Goal: Task Accomplishment & Management: Manage account settings

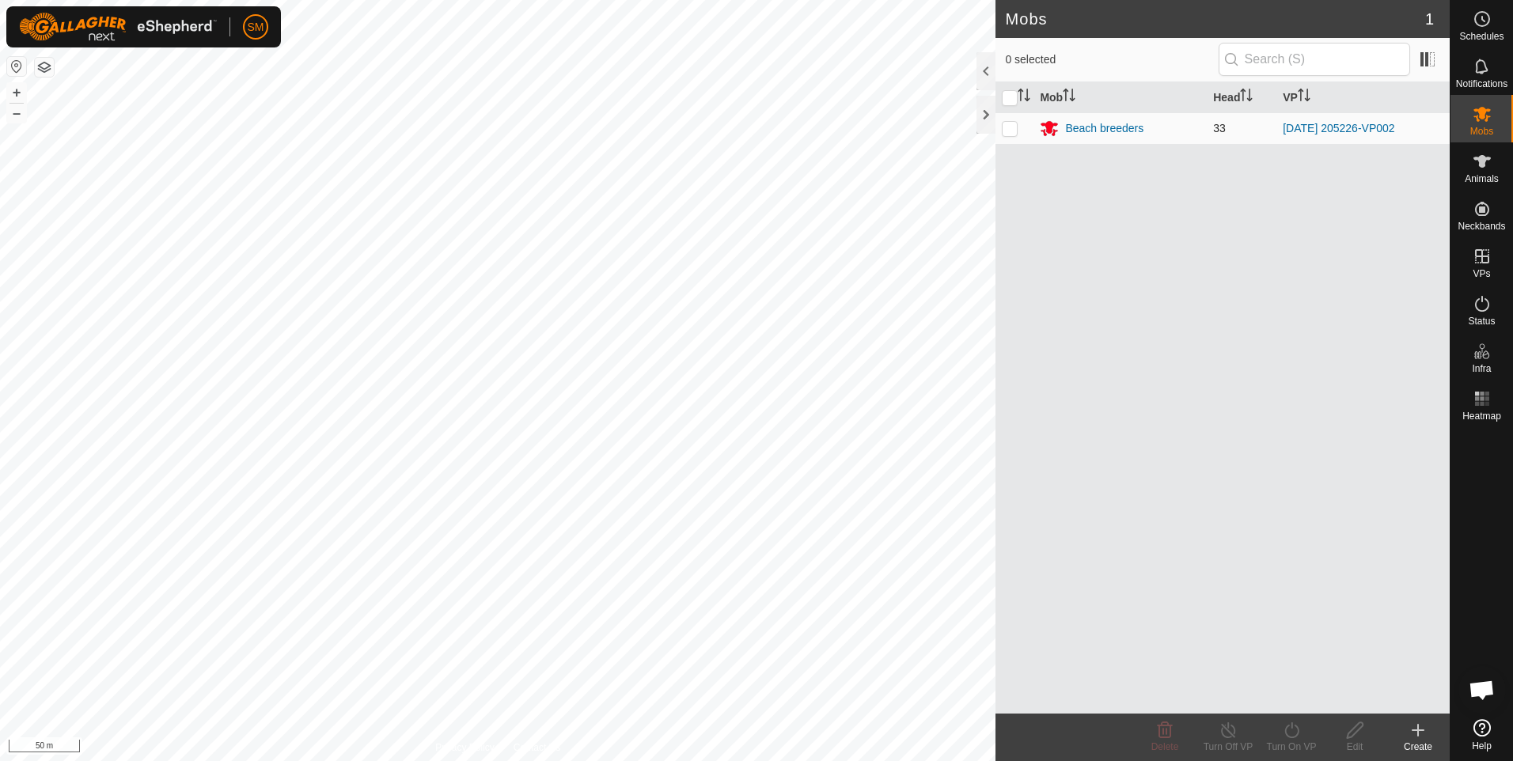
click at [1011, 126] on p-checkbox at bounding box center [1010, 128] width 16 height 13
checkbox input "true"
click at [1226, 733] on icon at bounding box center [1228, 730] width 20 height 19
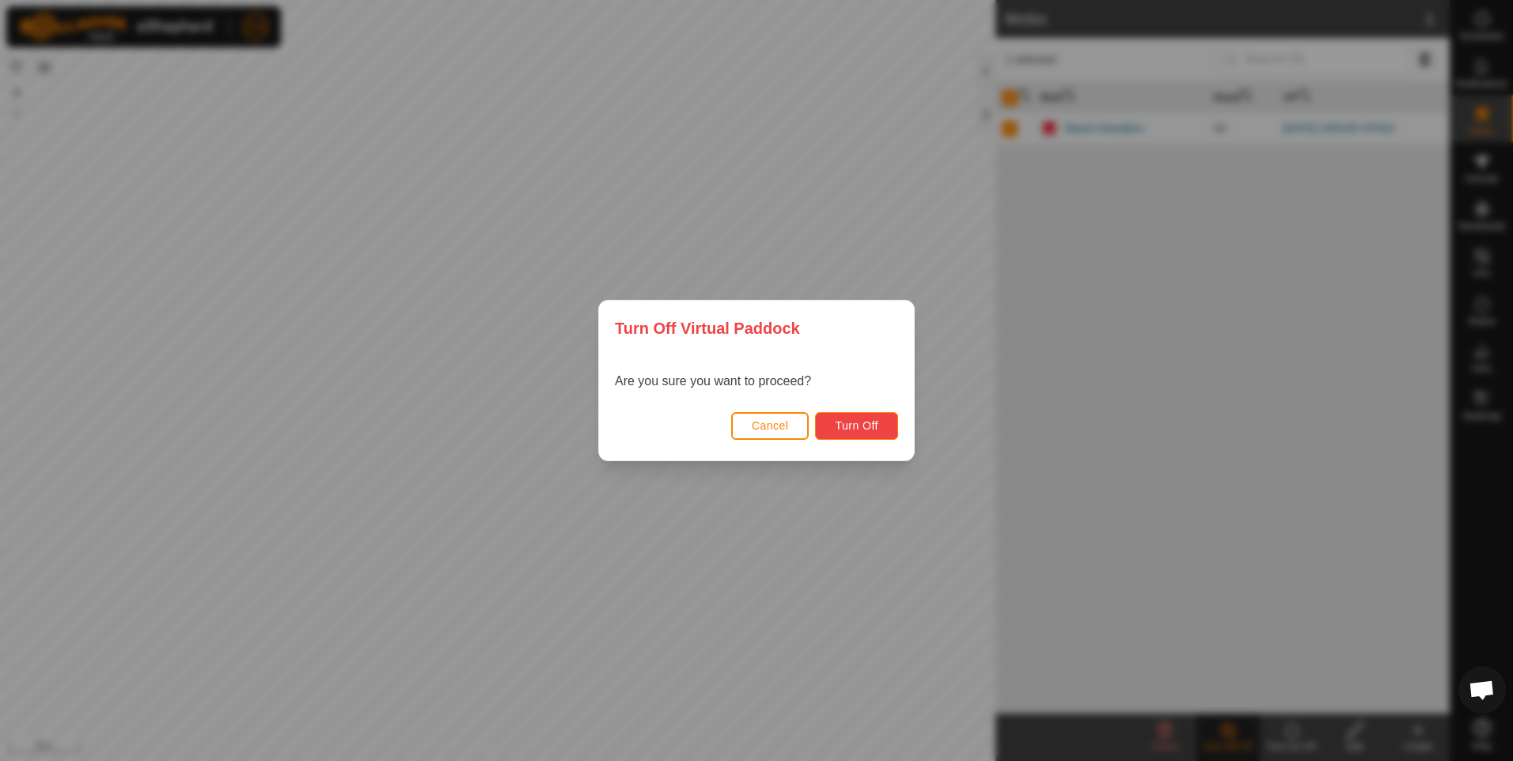
click at [838, 422] on span "Turn Off" at bounding box center [857, 425] width 44 height 13
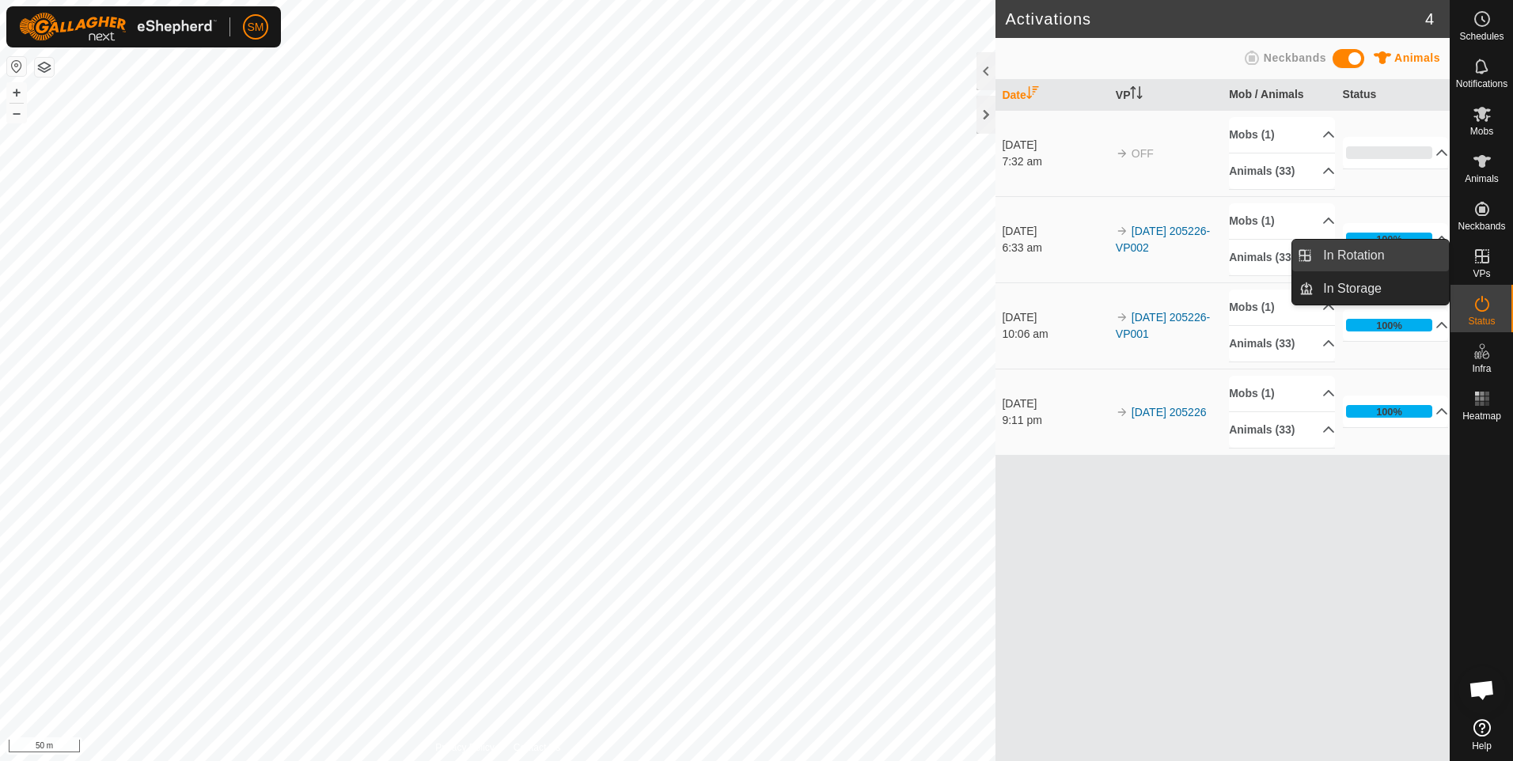
click at [1367, 257] on link "In Rotation" at bounding box center [1380, 256] width 135 height 32
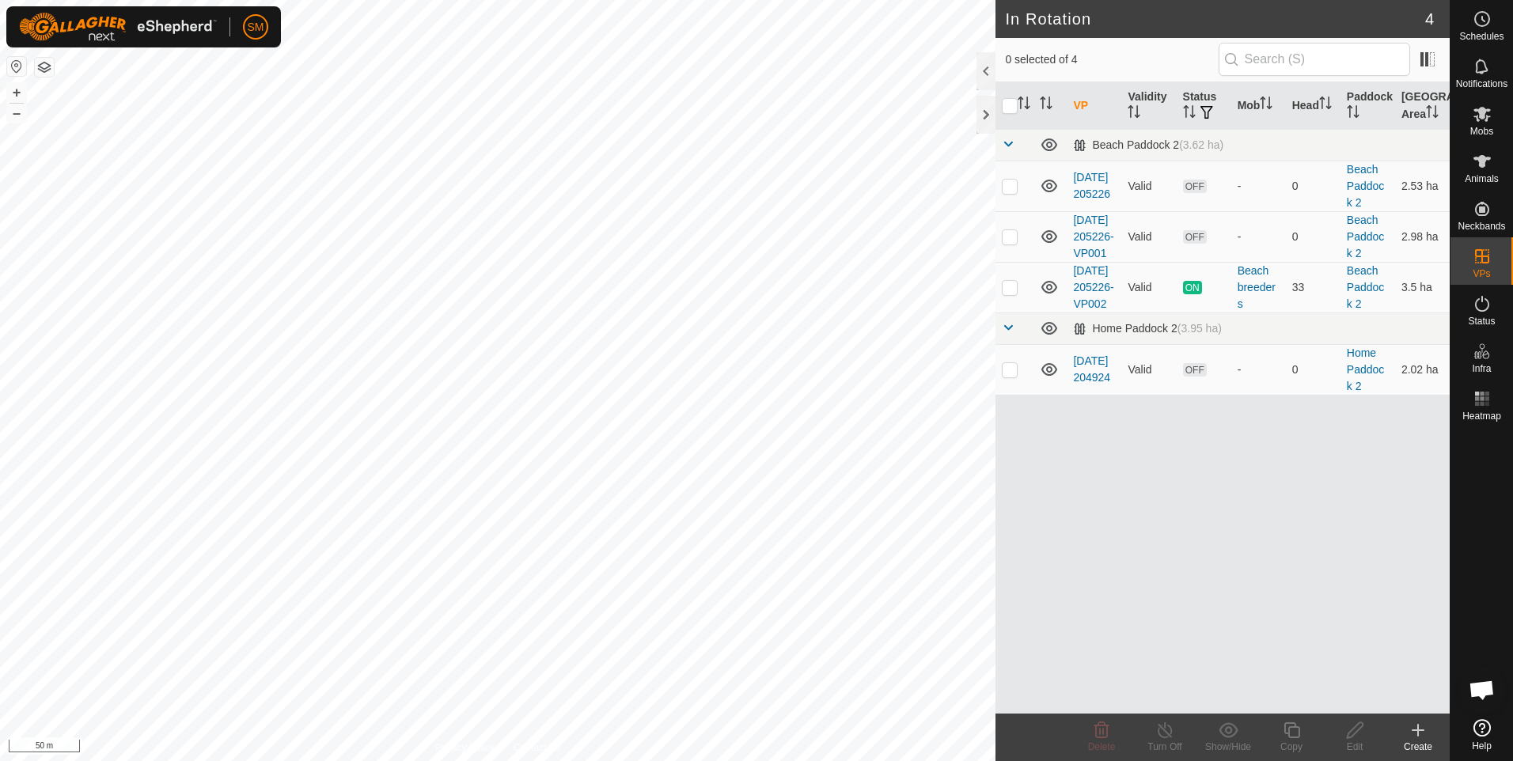
click at [1421, 730] on icon at bounding box center [1417, 730] width 11 height 0
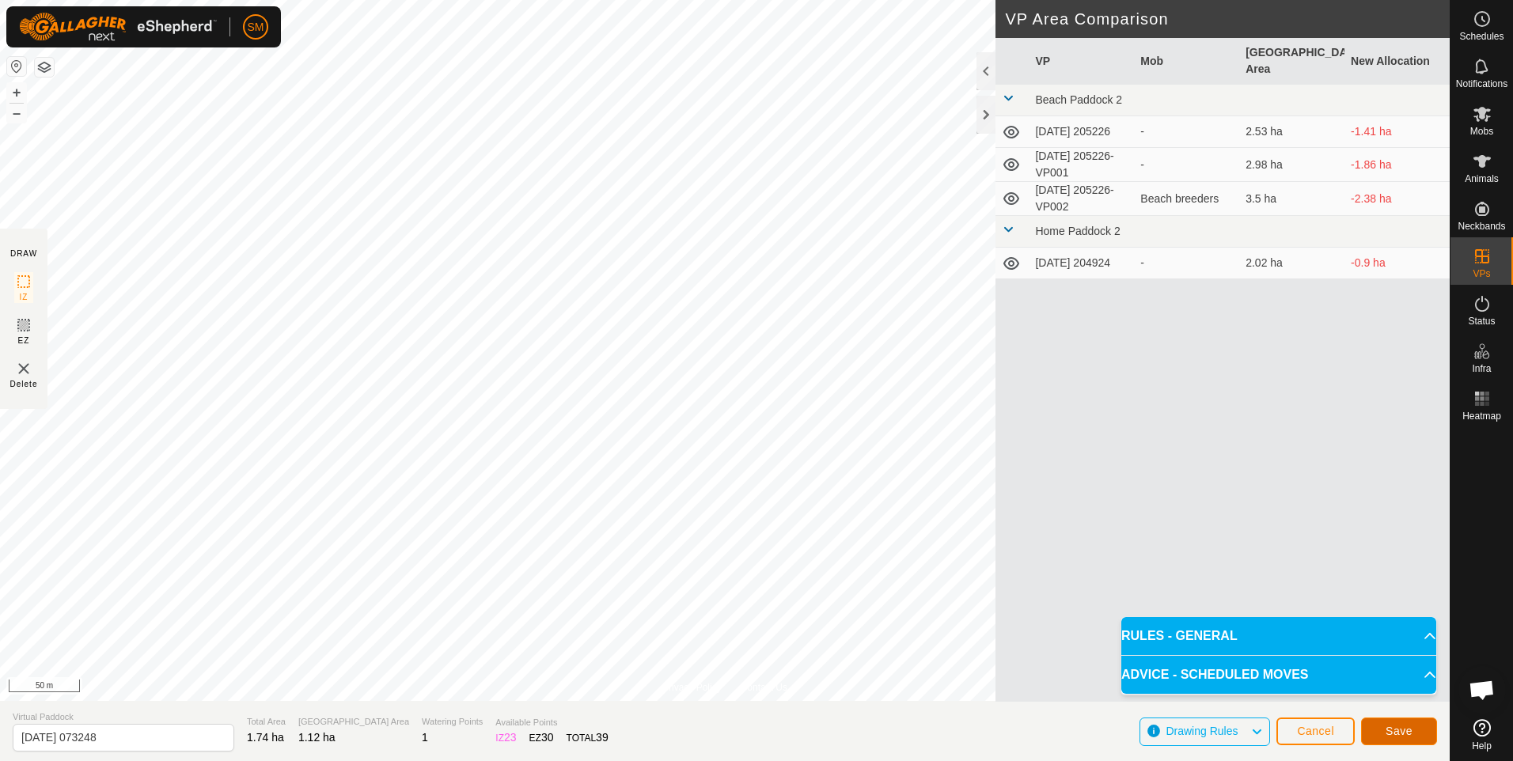
click at [1393, 729] on span "Save" at bounding box center [1398, 731] width 27 height 13
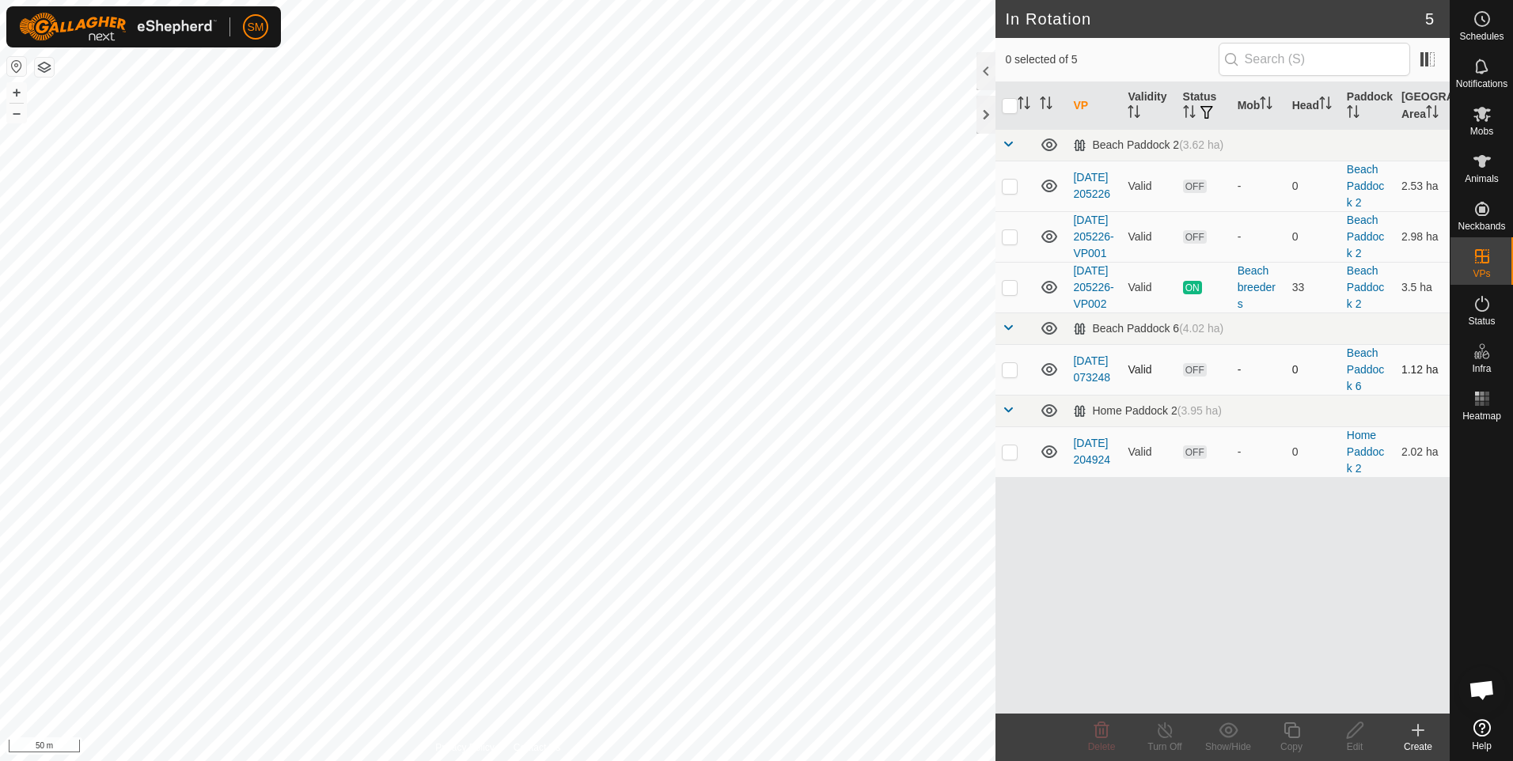
click at [1010, 376] on p-checkbox at bounding box center [1010, 369] width 16 height 13
checkbox input "true"
click at [1291, 729] on icon at bounding box center [1292, 730] width 20 height 19
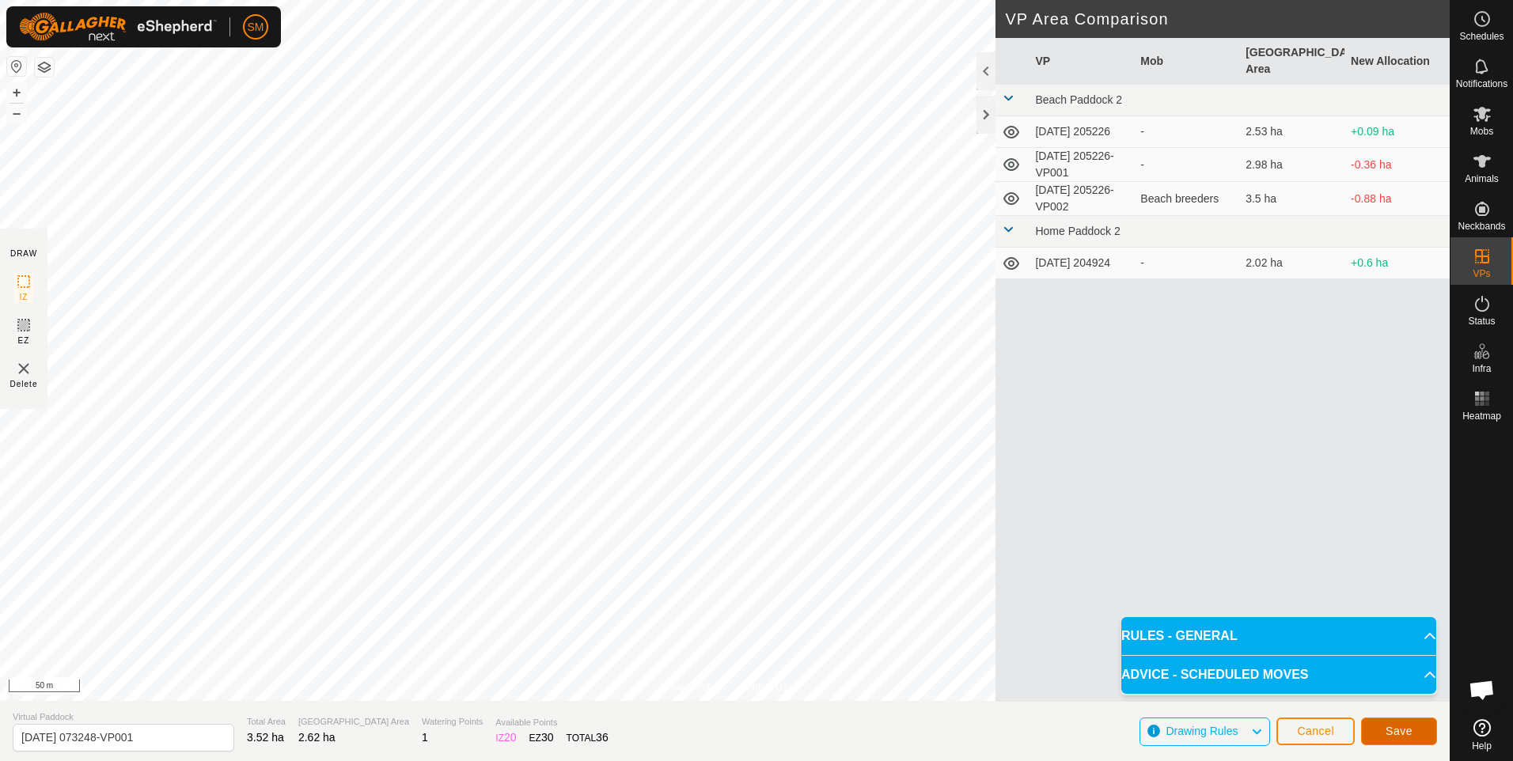
click at [1399, 728] on span "Save" at bounding box center [1398, 731] width 27 height 13
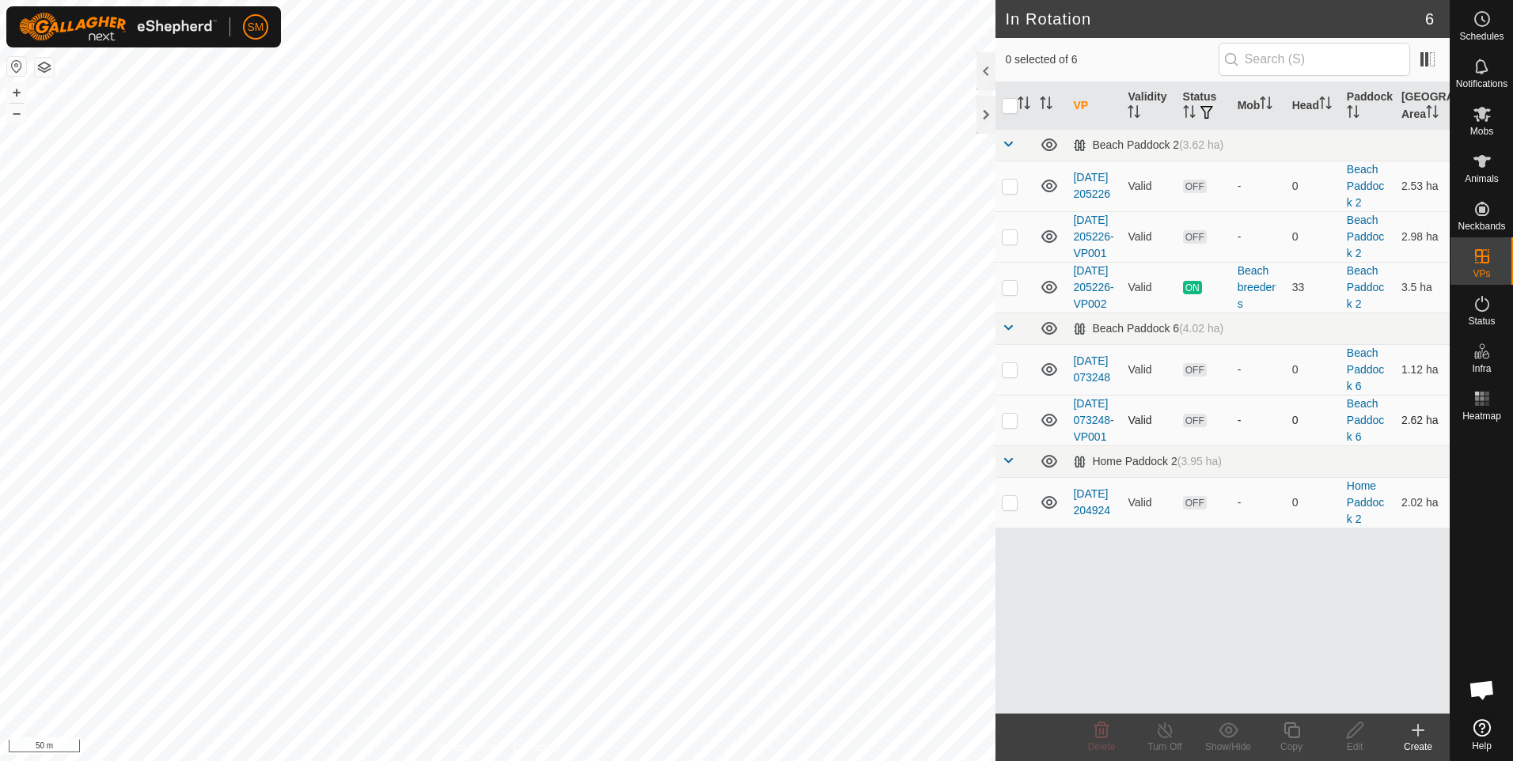
click at [1010, 426] on p-checkbox at bounding box center [1010, 420] width 16 height 13
checkbox input "true"
click at [1292, 728] on icon at bounding box center [1291, 730] width 16 height 16
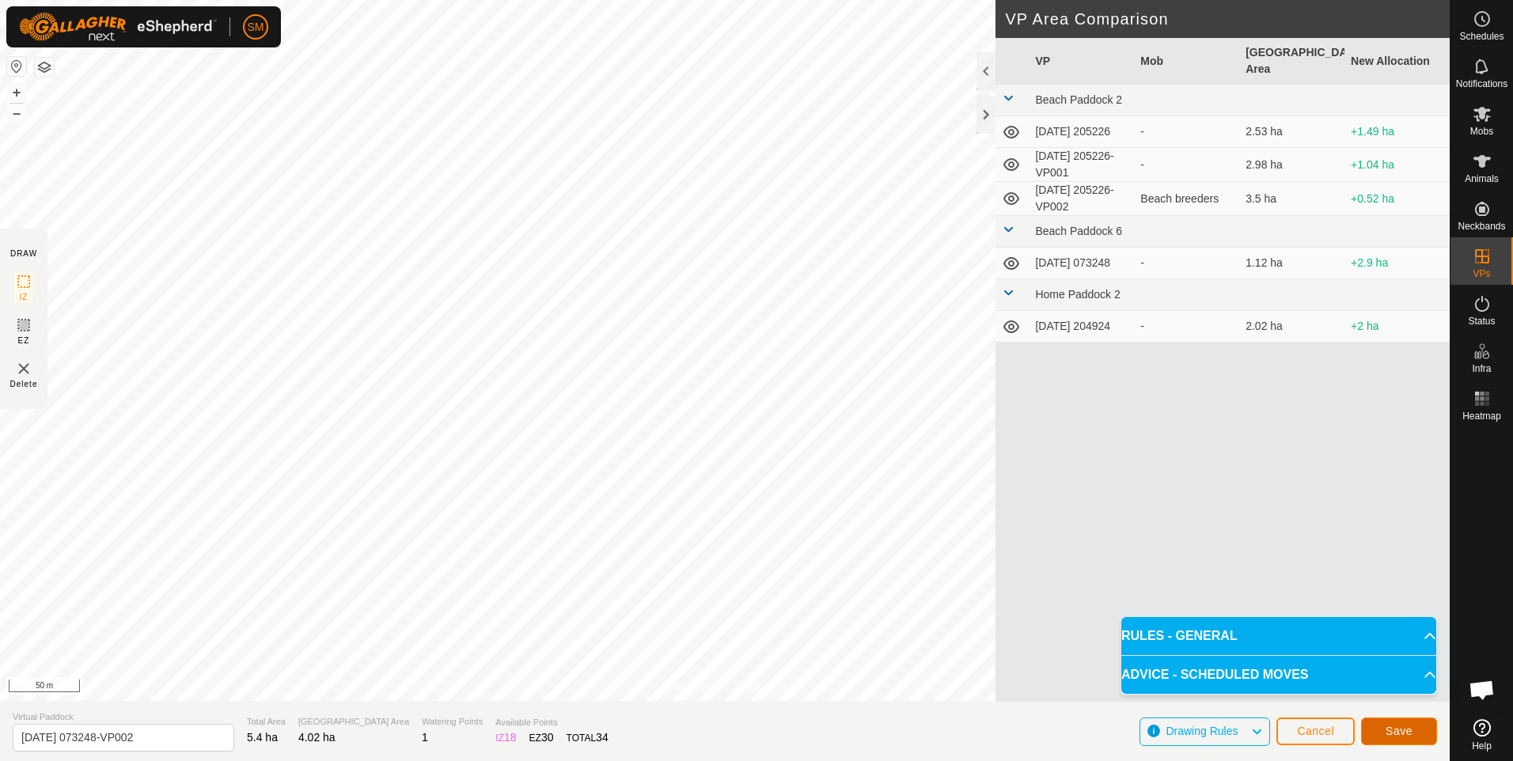
click at [1398, 731] on span "Save" at bounding box center [1398, 731] width 27 height 13
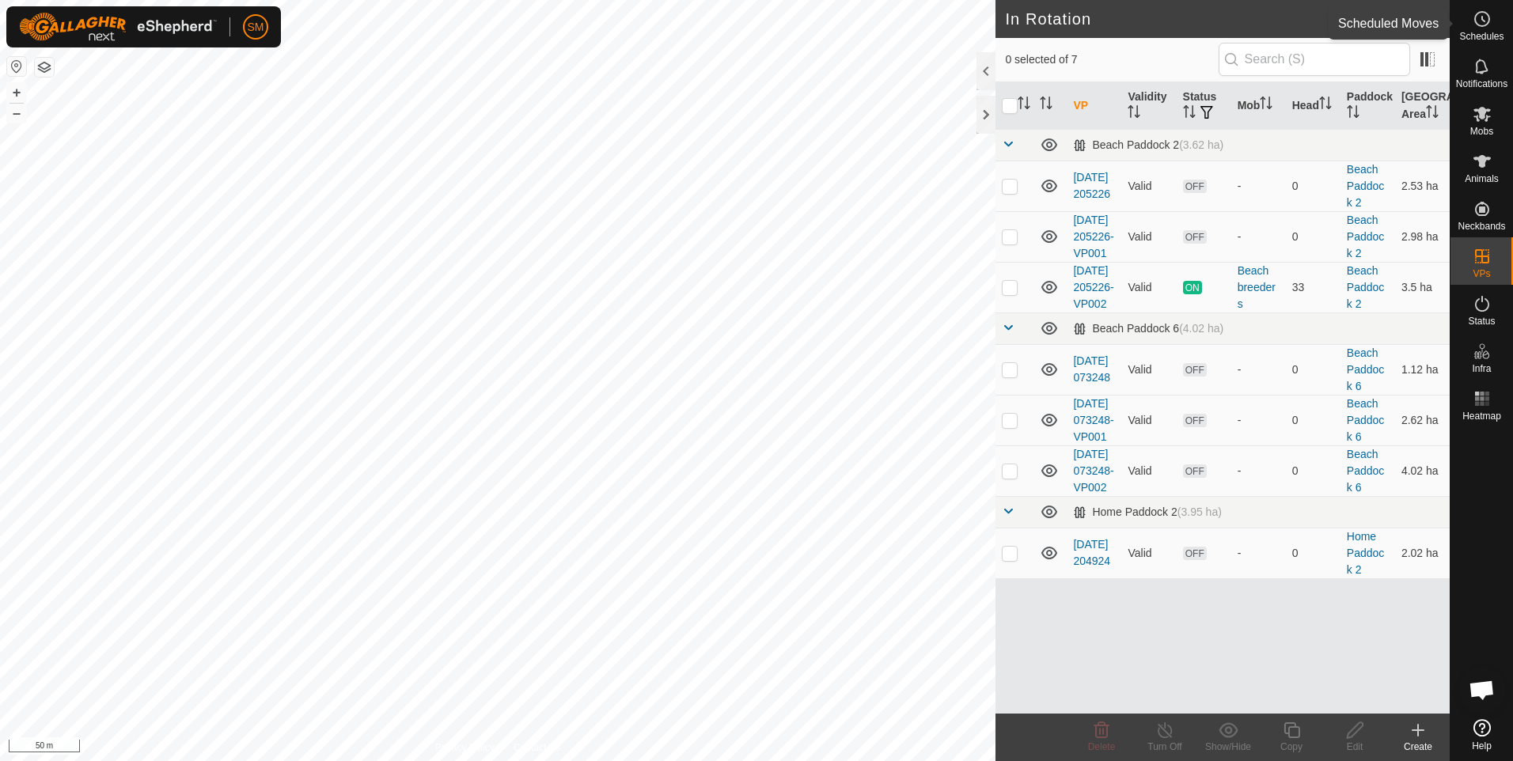
click at [1486, 21] on icon at bounding box center [1481, 18] width 19 height 19
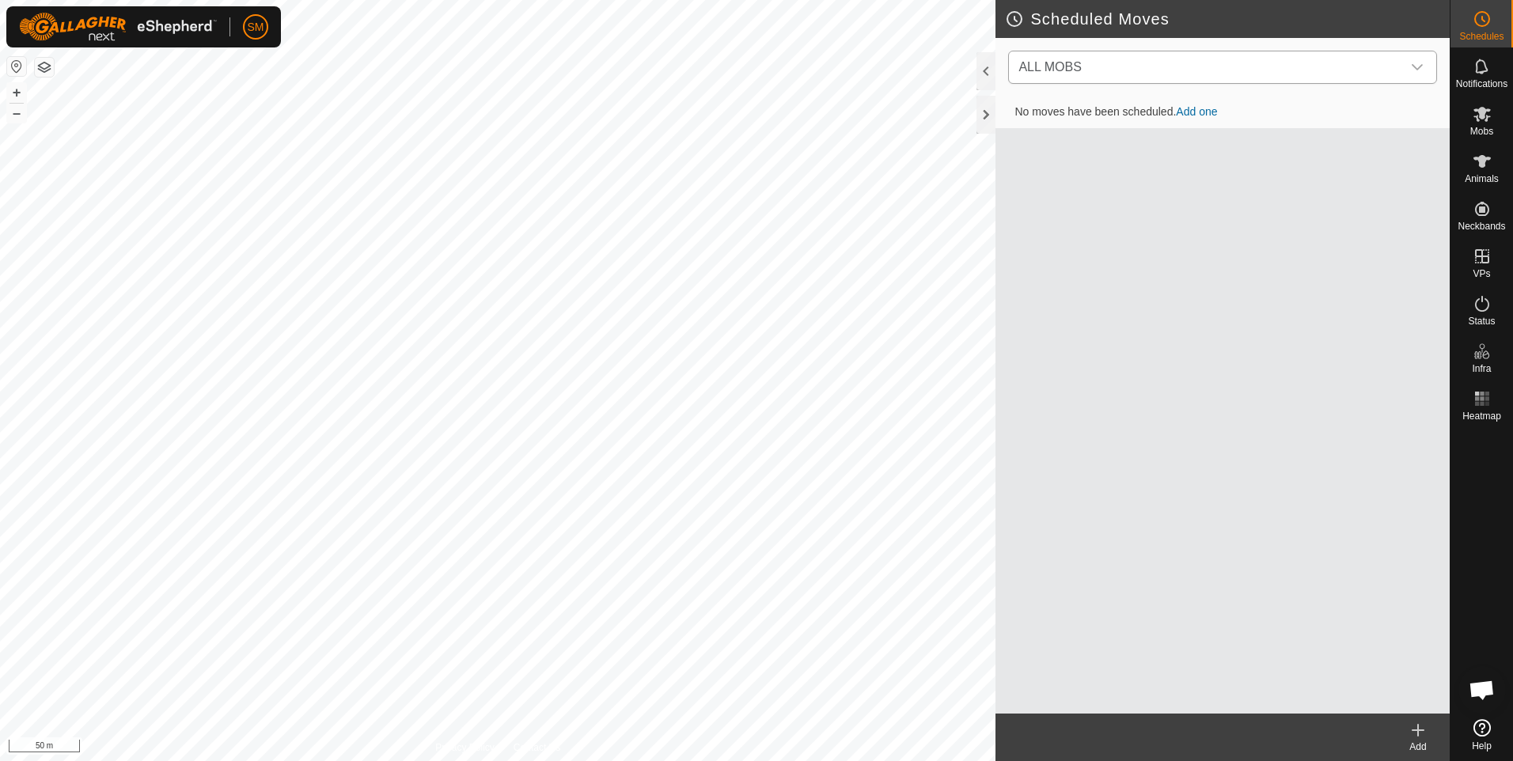
click at [1417, 66] on icon "dropdown trigger" at bounding box center [1417, 67] width 13 height 13
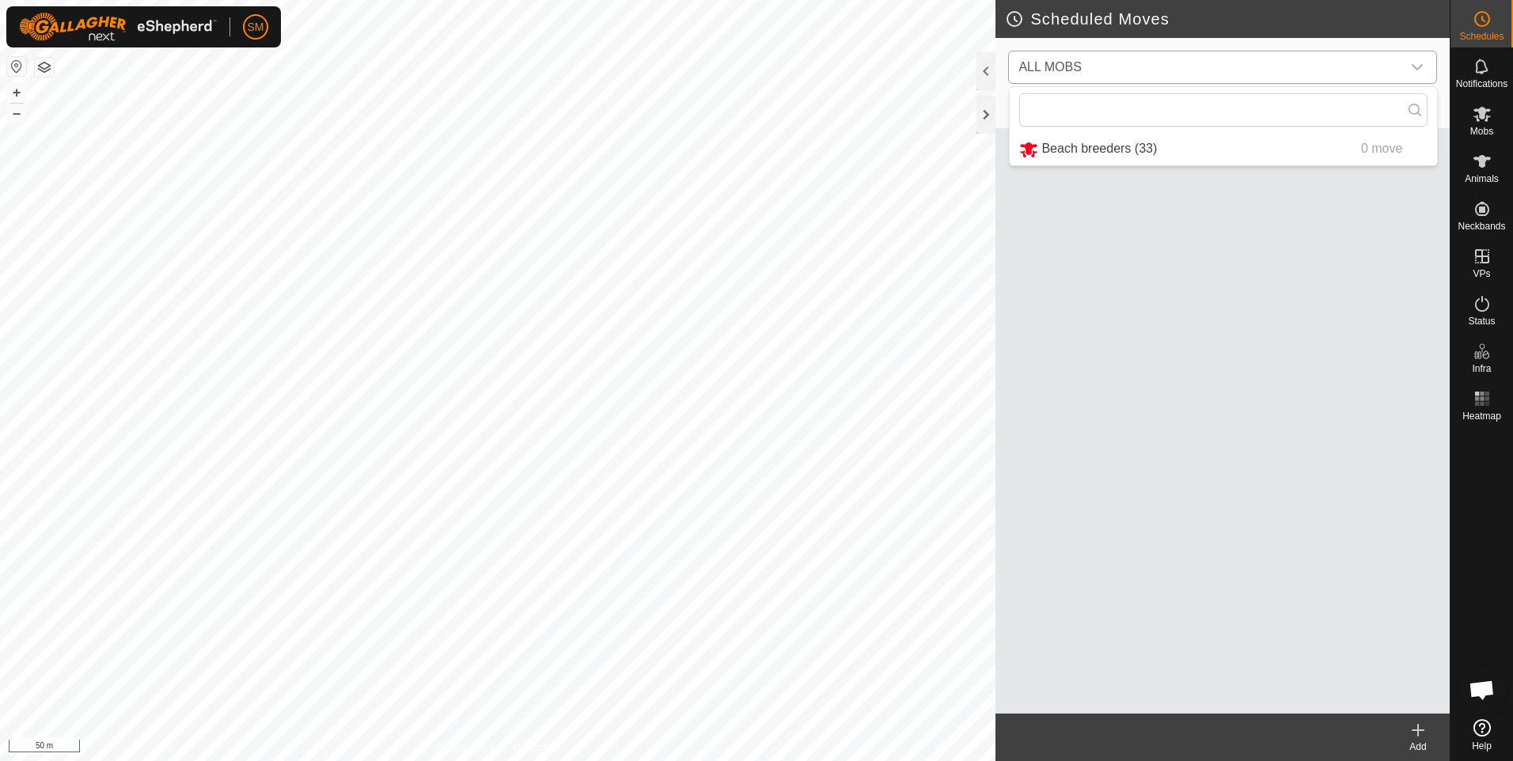
click at [1099, 152] on li "Beach breeders (33) 0 move" at bounding box center [1223, 149] width 427 height 32
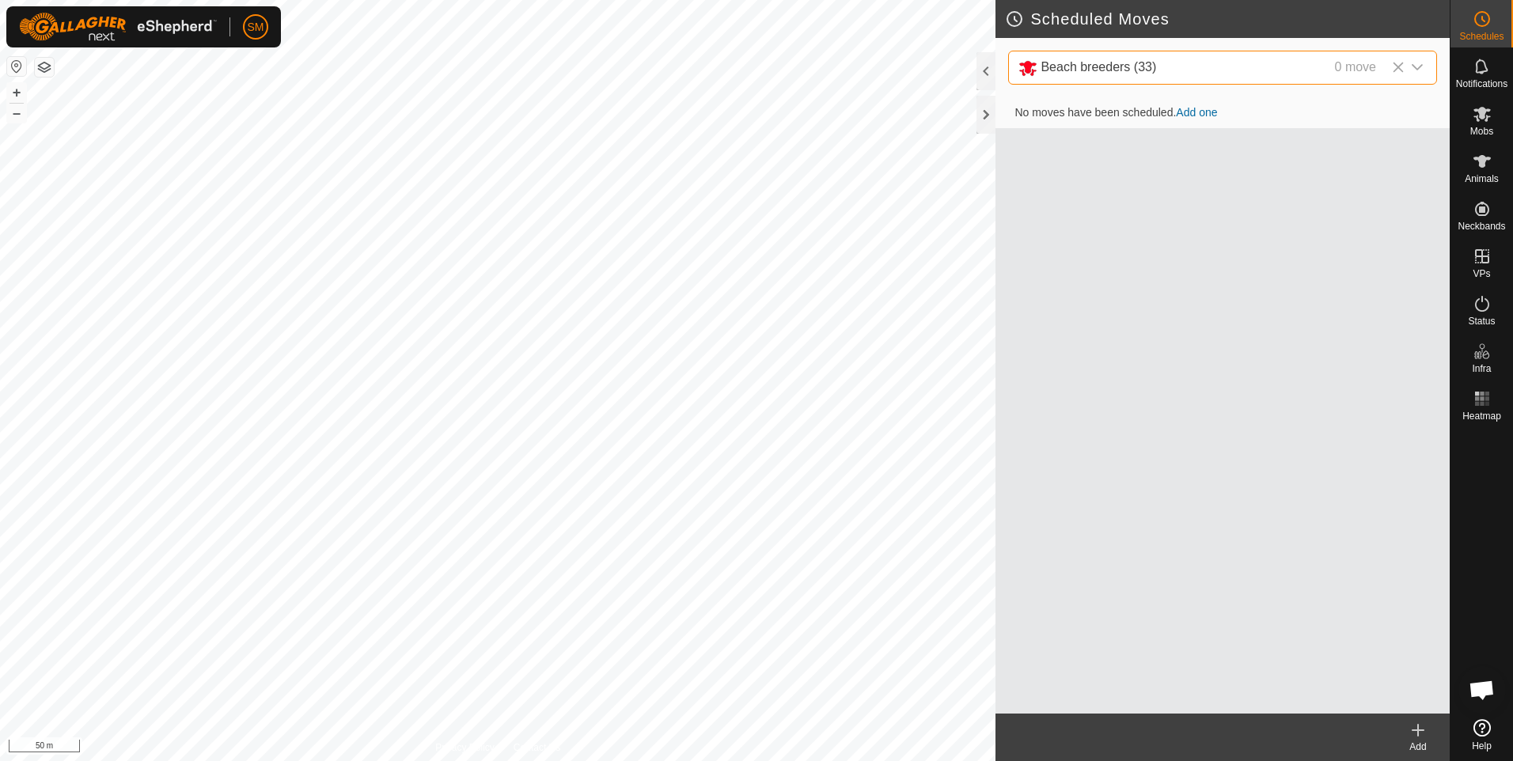
click at [1419, 733] on icon at bounding box center [1417, 730] width 19 height 19
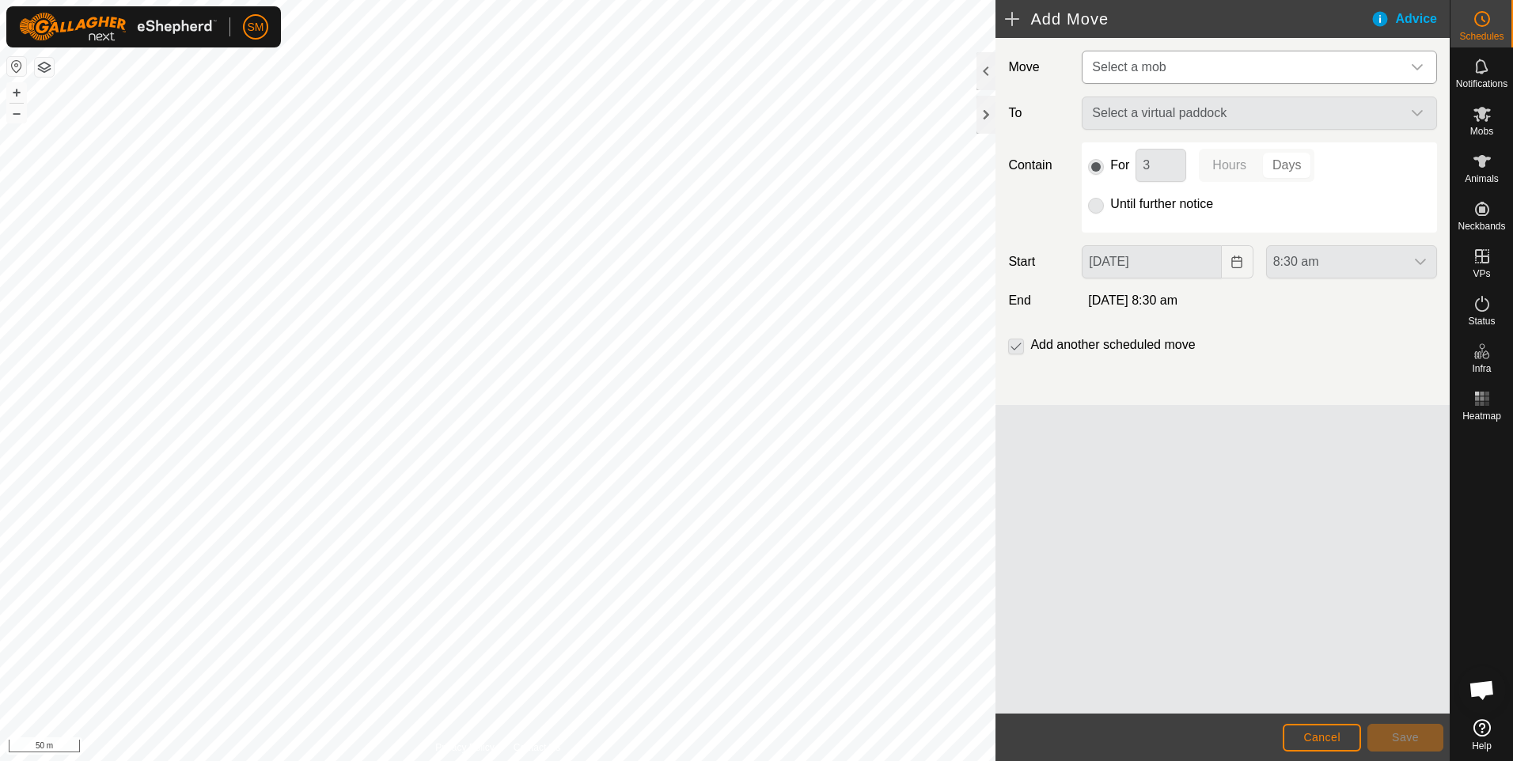
click at [1415, 64] on icon "dropdown trigger" at bounding box center [1417, 67] width 13 height 13
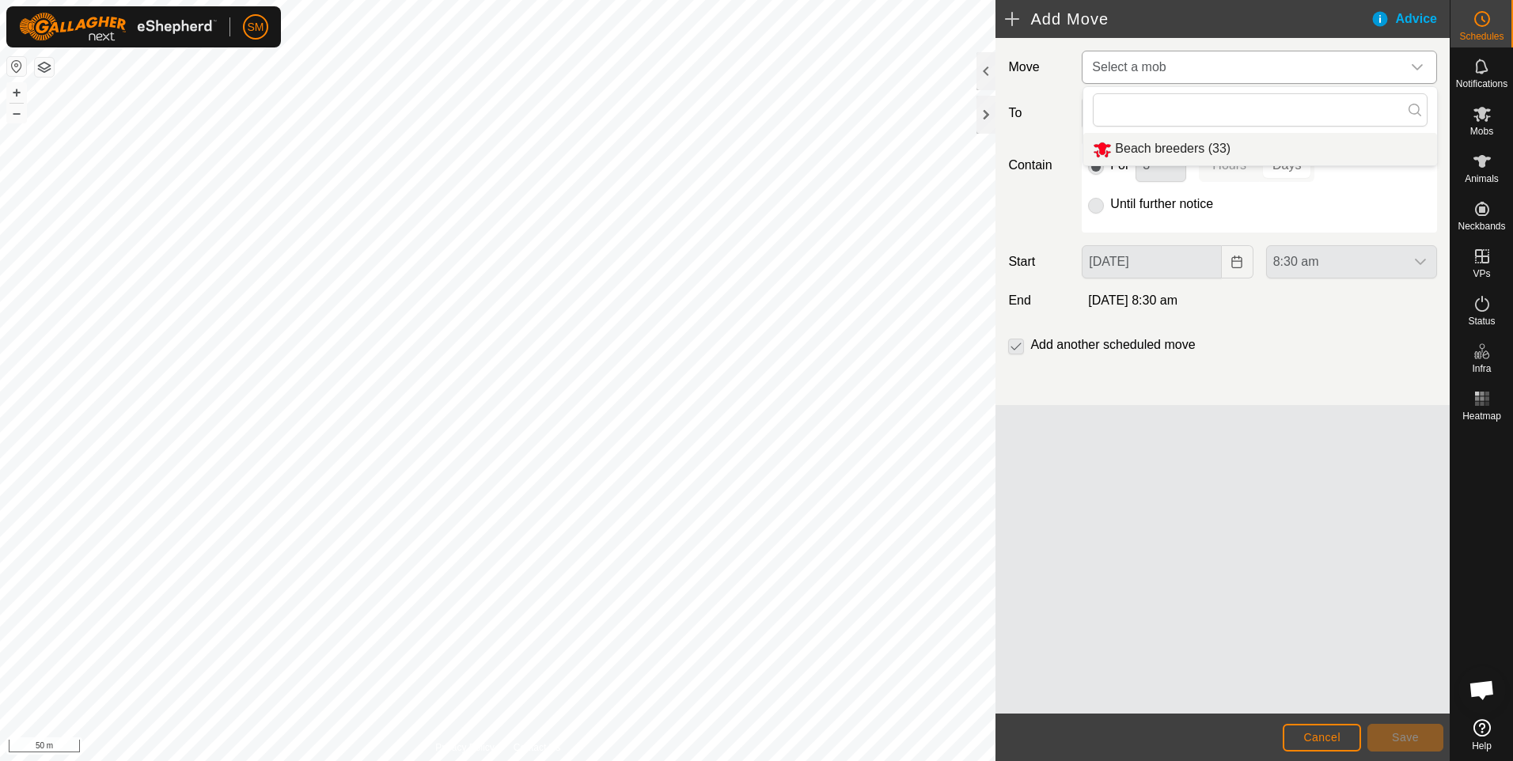
click at [1184, 150] on li "Beach breeders (33)" at bounding box center [1260, 149] width 354 height 32
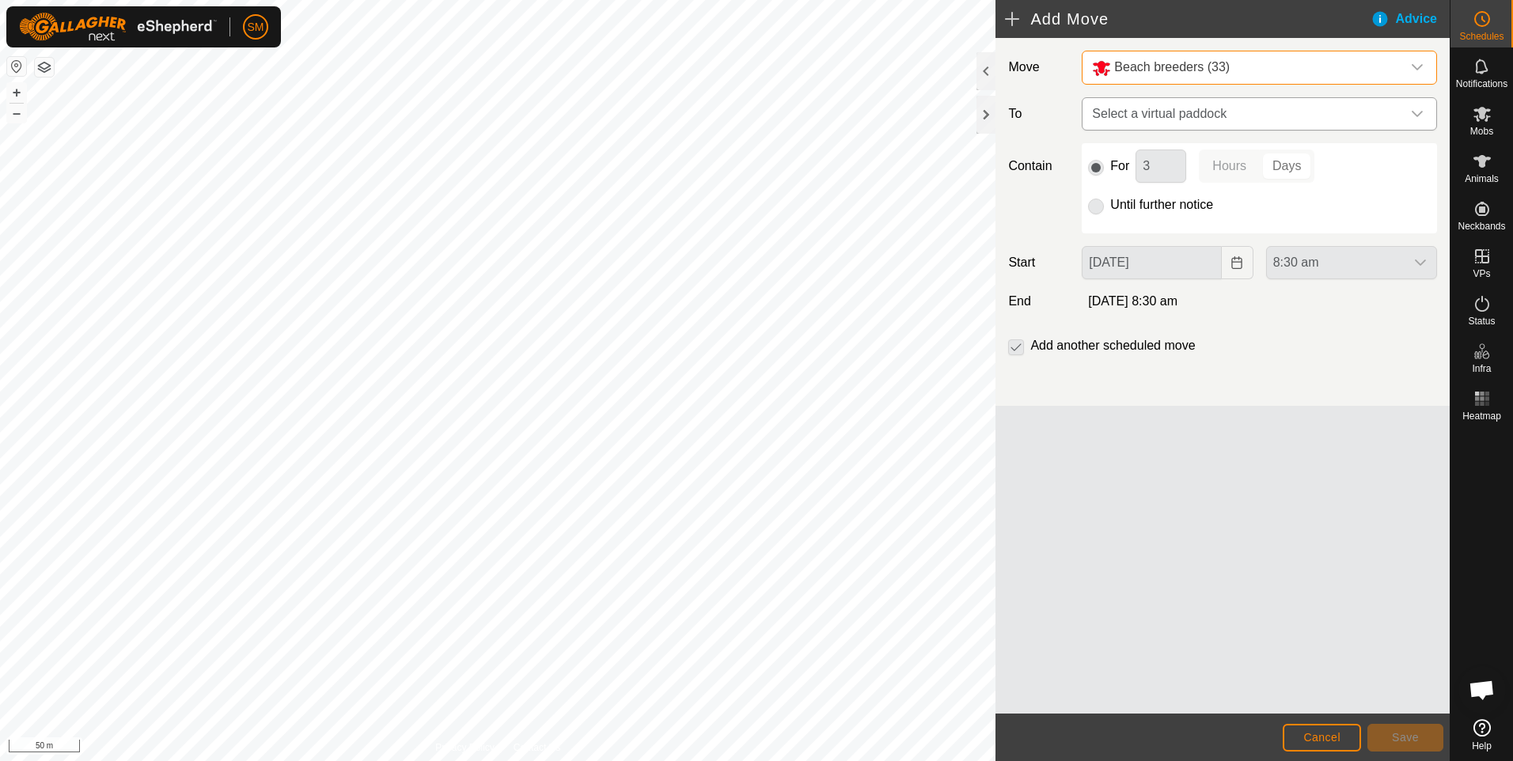
click at [1418, 114] on icon "dropdown trigger" at bounding box center [1417, 114] width 13 height 13
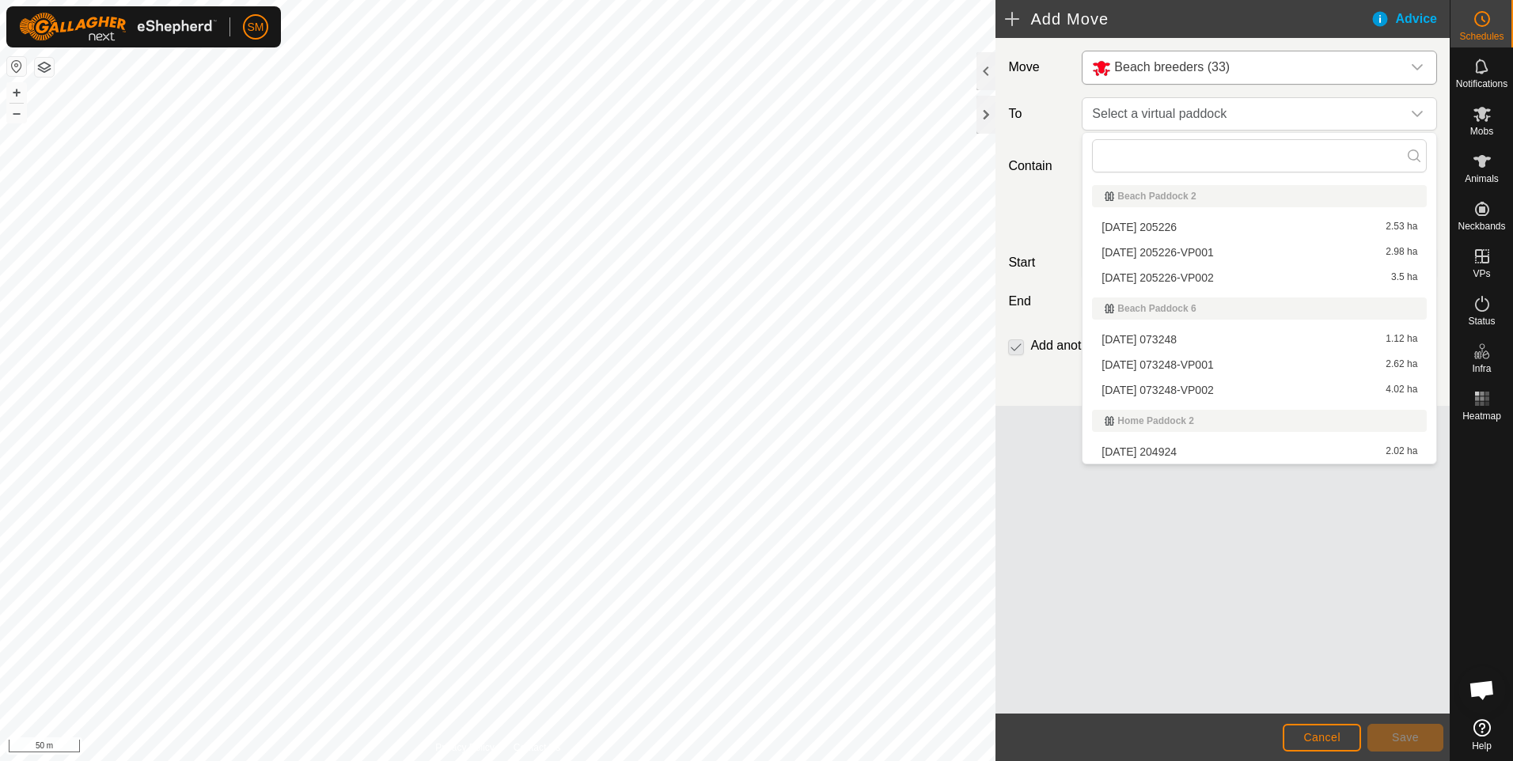
click at [1283, 340] on li "[DATE] 073248 1.12 ha" at bounding box center [1259, 340] width 335 height 24
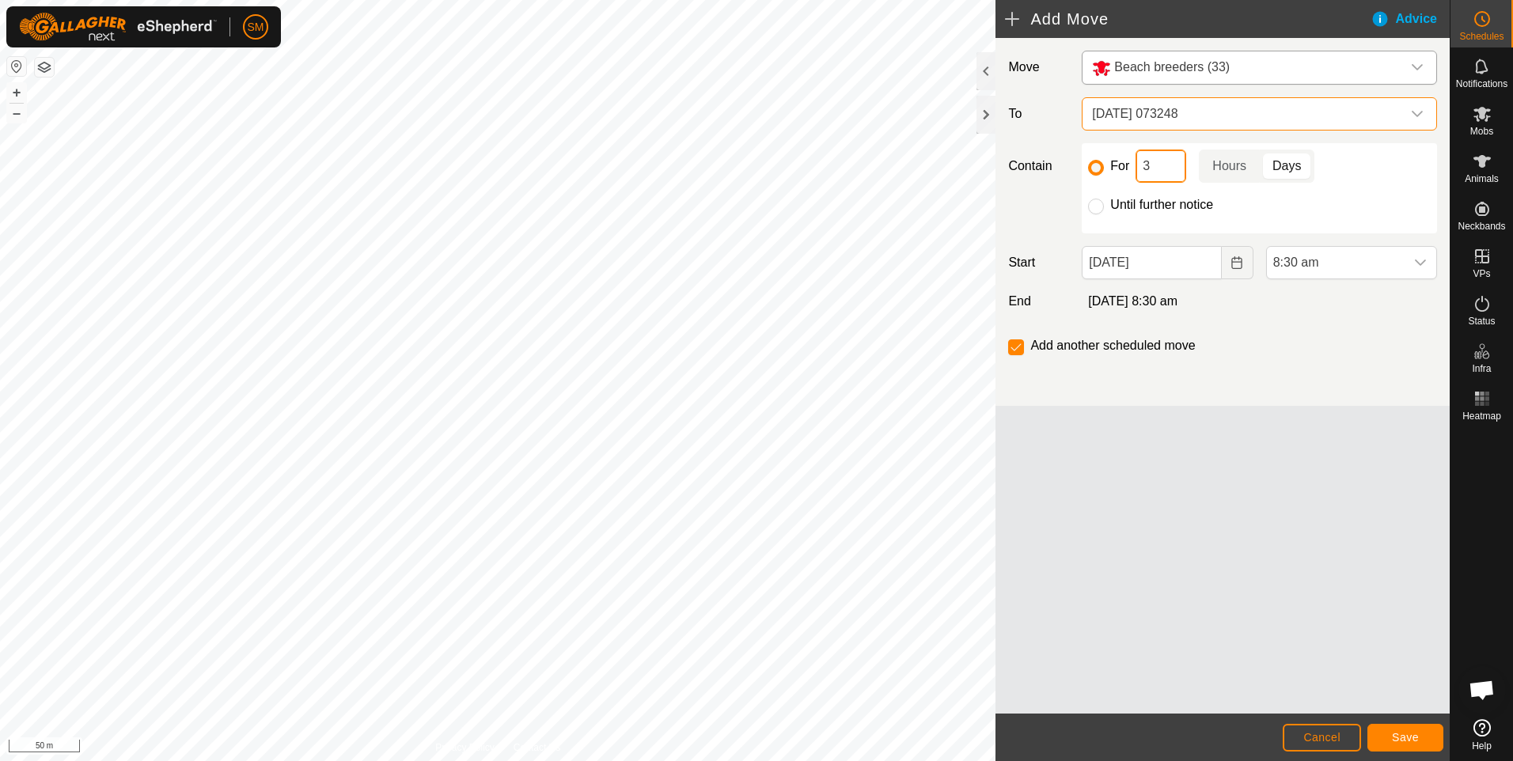
click at [1161, 167] on input "3" at bounding box center [1160, 166] width 51 height 33
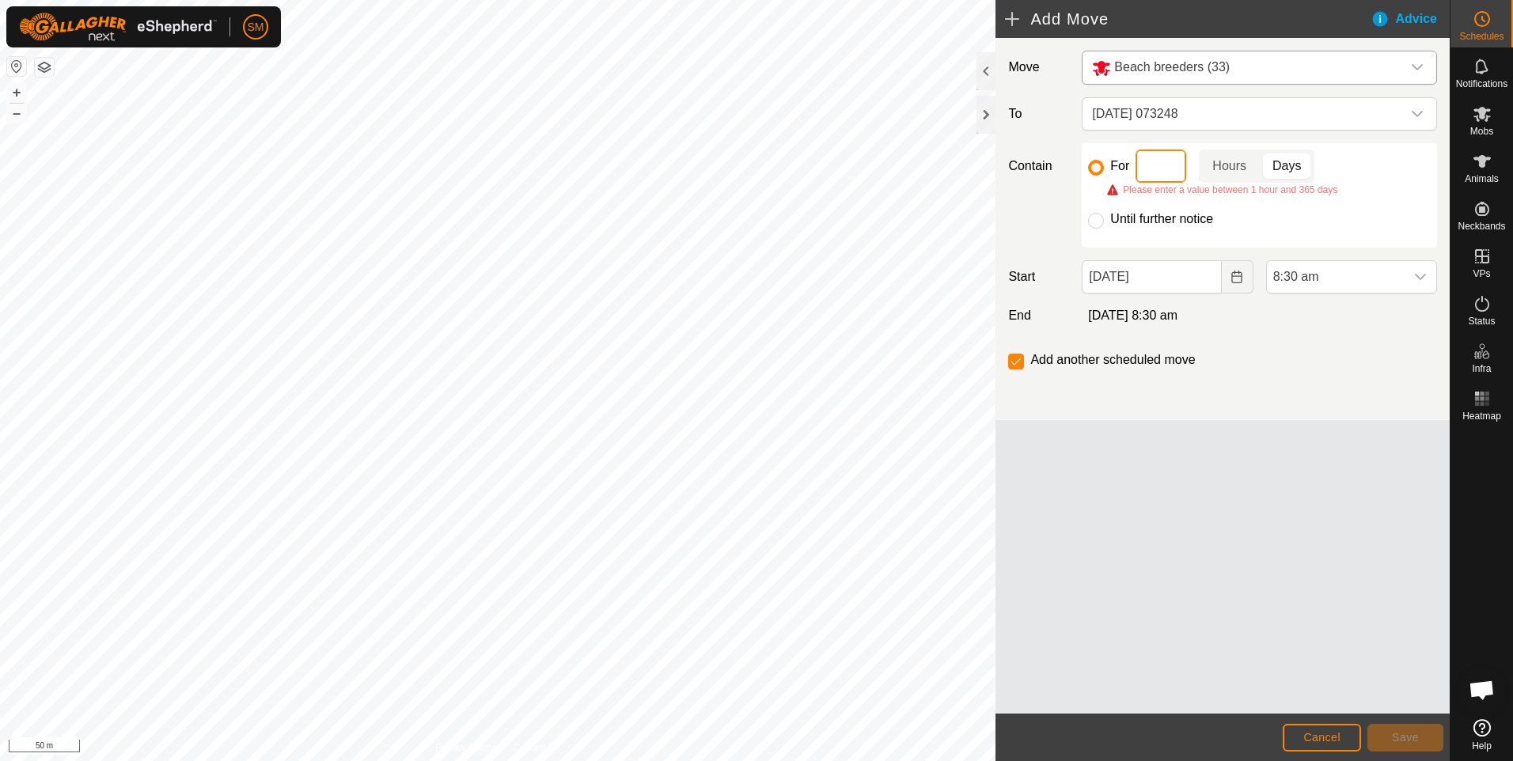
type input "1"
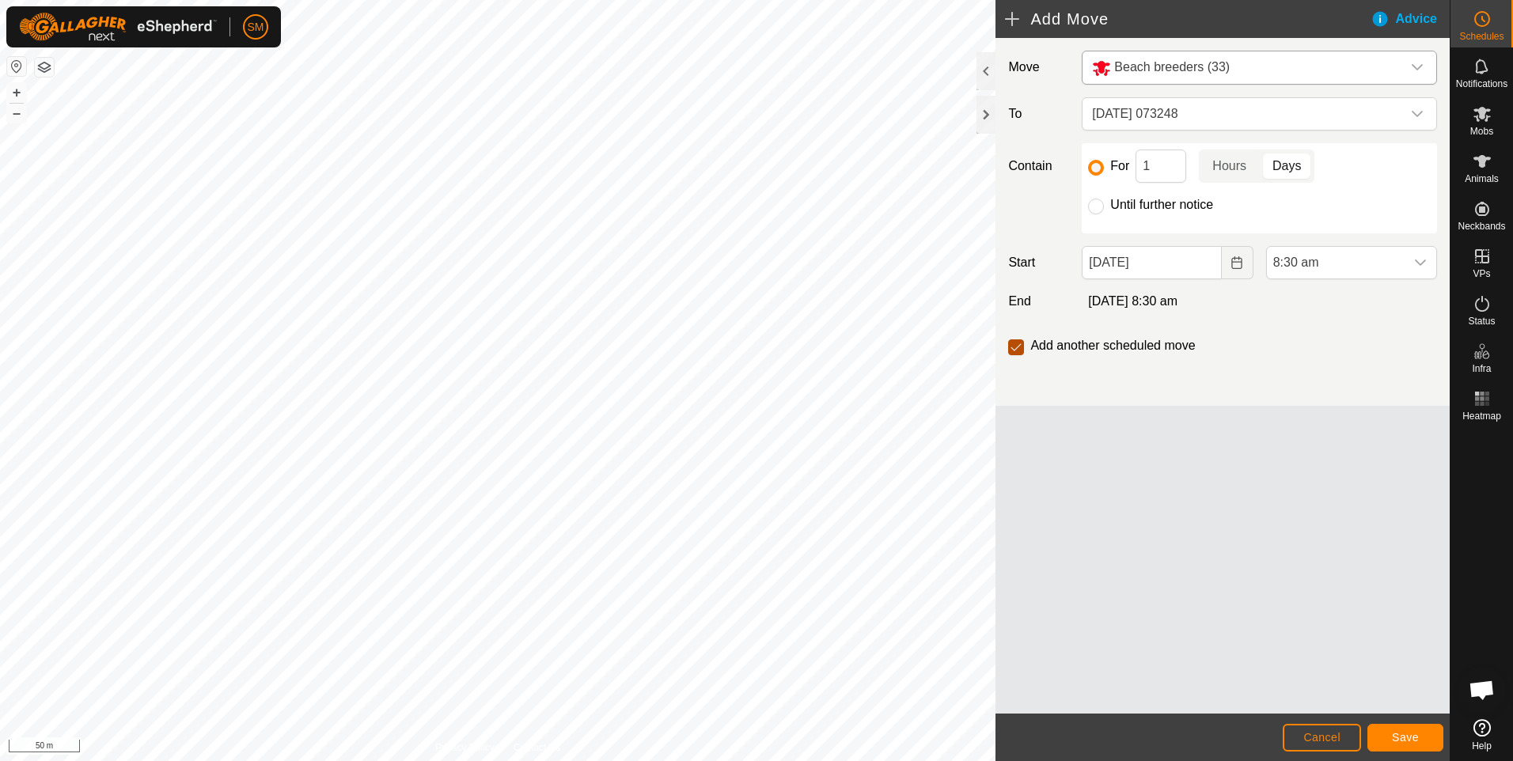
click at [1017, 348] on input "checkbox" at bounding box center [1016, 347] width 16 height 16
click at [1404, 734] on span "Save" at bounding box center [1405, 737] width 27 height 13
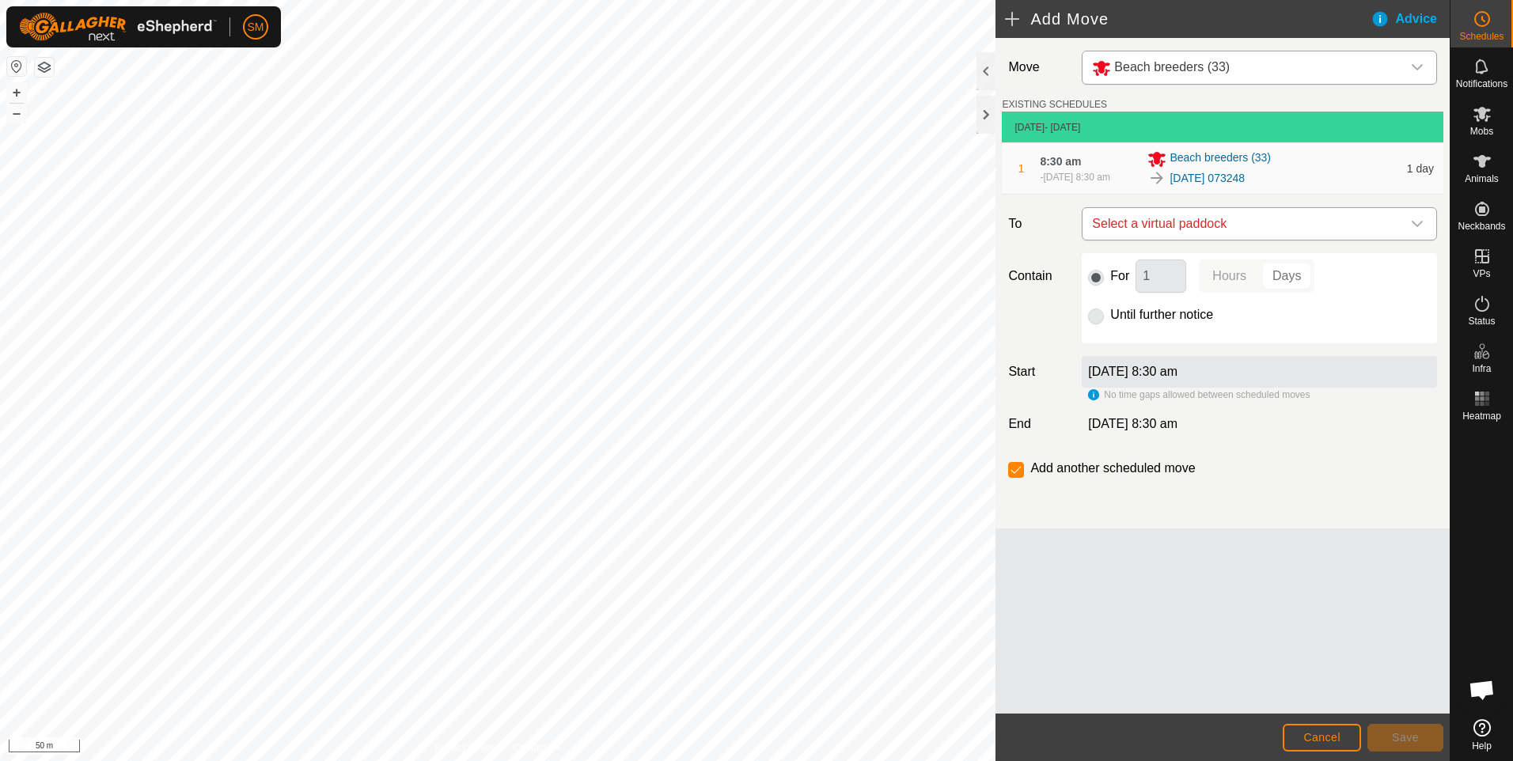
click at [1418, 219] on icon "dropdown trigger" at bounding box center [1417, 224] width 13 height 13
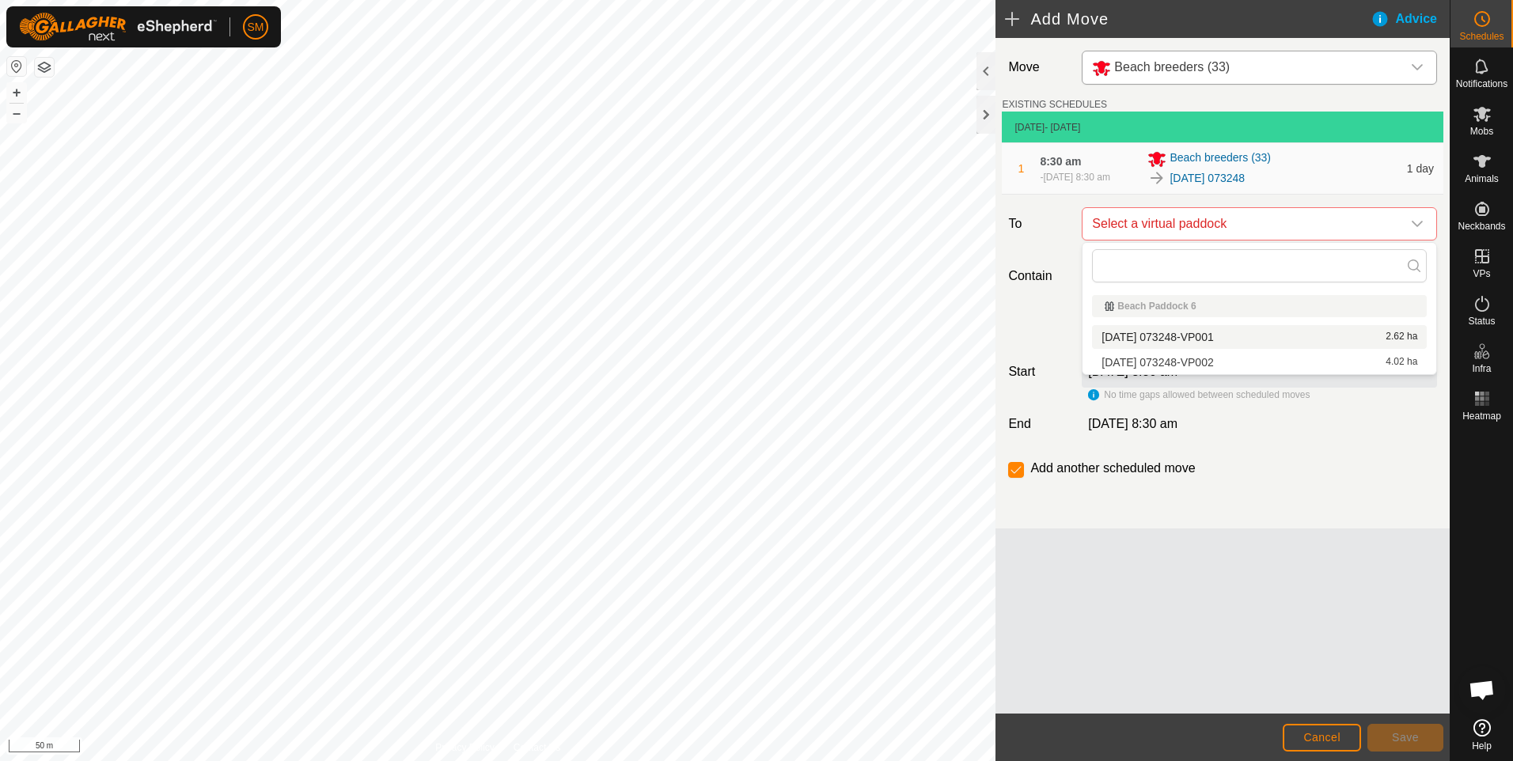
click at [1157, 330] on li "[DATE] 073248-VP001 2.62 ha" at bounding box center [1259, 337] width 335 height 24
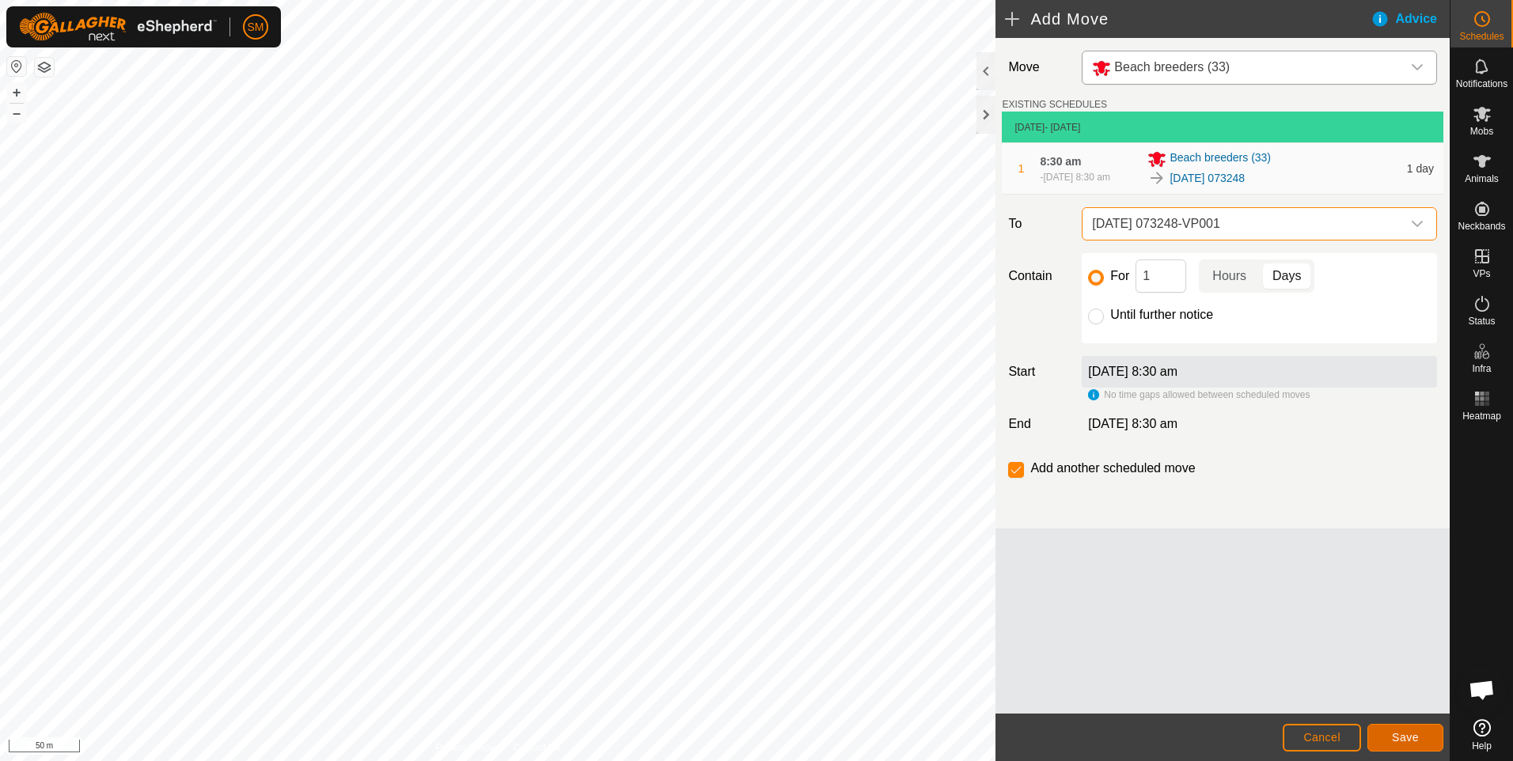
click at [1400, 735] on span "Save" at bounding box center [1405, 737] width 27 height 13
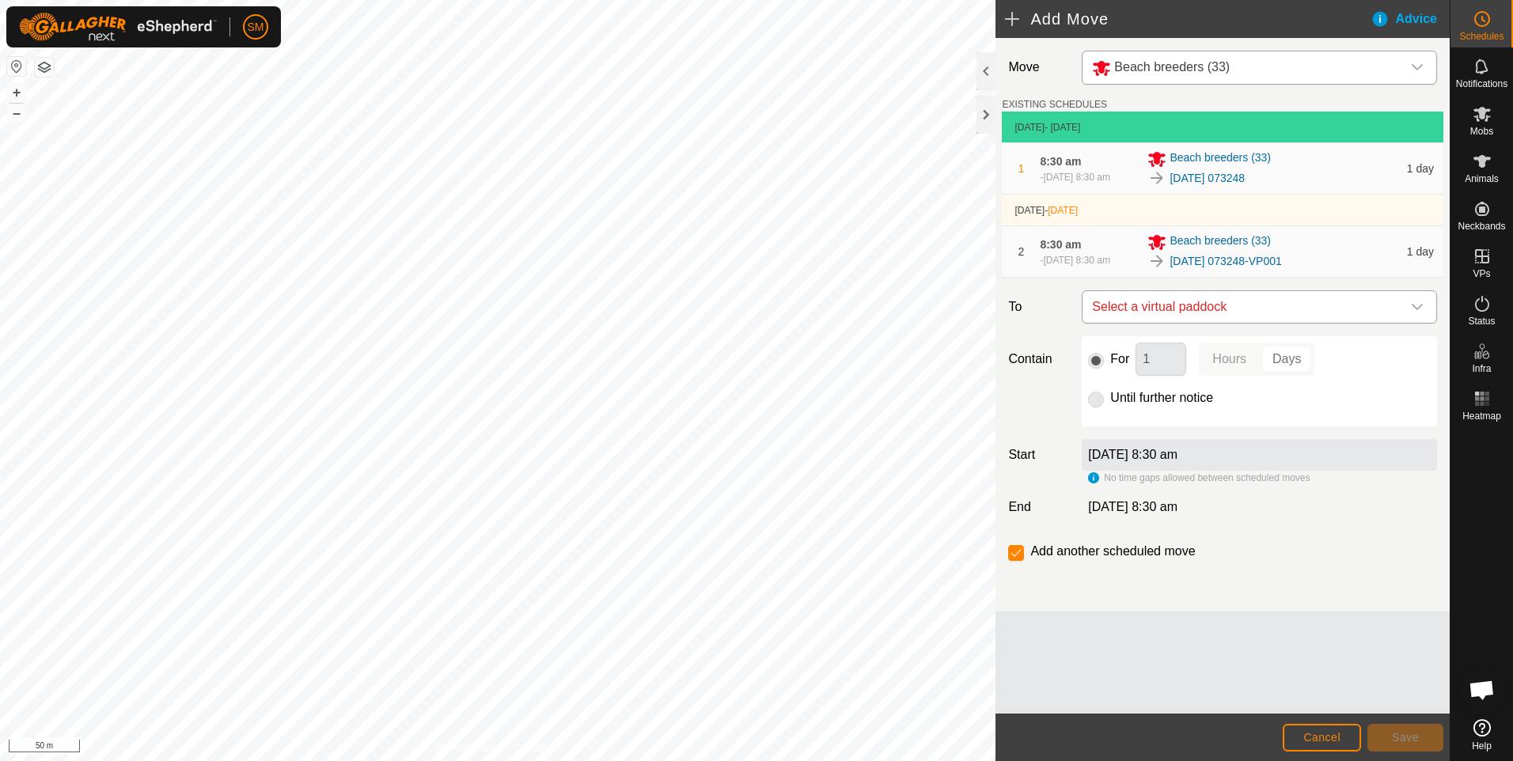
click at [1419, 308] on icon "dropdown trigger" at bounding box center [1417, 307] width 11 height 6
click at [1229, 419] on li "[DATE] 073248-VP002 4.02 ha" at bounding box center [1259, 420] width 335 height 24
click at [1015, 552] on input "checkbox" at bounding box center [1016, 553] width 16 height 16
checkbox input "false"
click at [1408, 733] on span "Save" at bounding box center [1405, 737] width 27 height 13
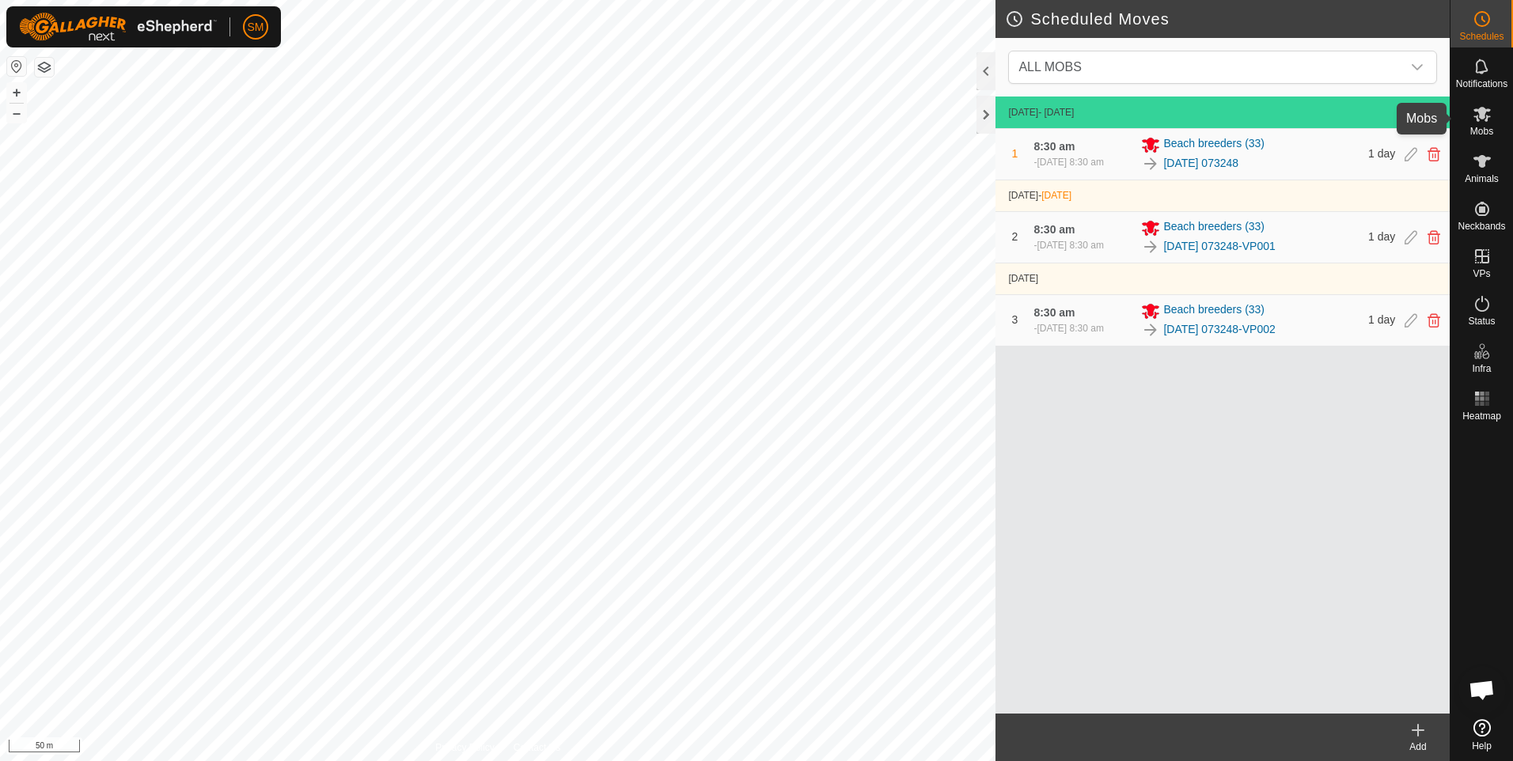
click at [1488, 128] on span "Mobs" at bounding box center [1481, 131] width 23 height 9
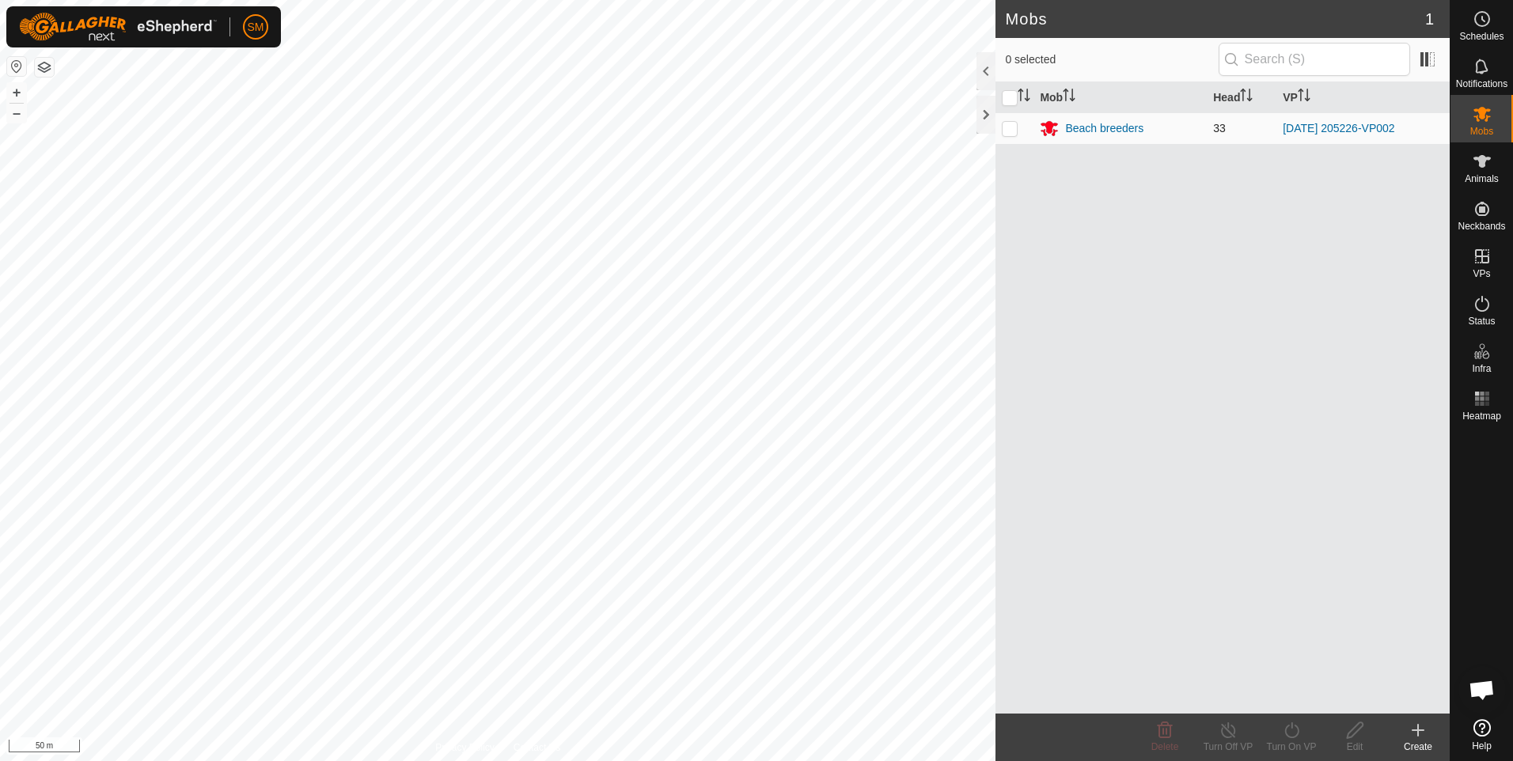
click at [1011, 129] on p-checkbox at bounding box center [1010, 128] width 16 height 13
checkbox input "true"
click at [1294, 730] on icon at bounding box center [1292, 730] width 20 height 19
click at [1290, 689] on link "Now" at bounding box center [1338, 696] width 157 height 32
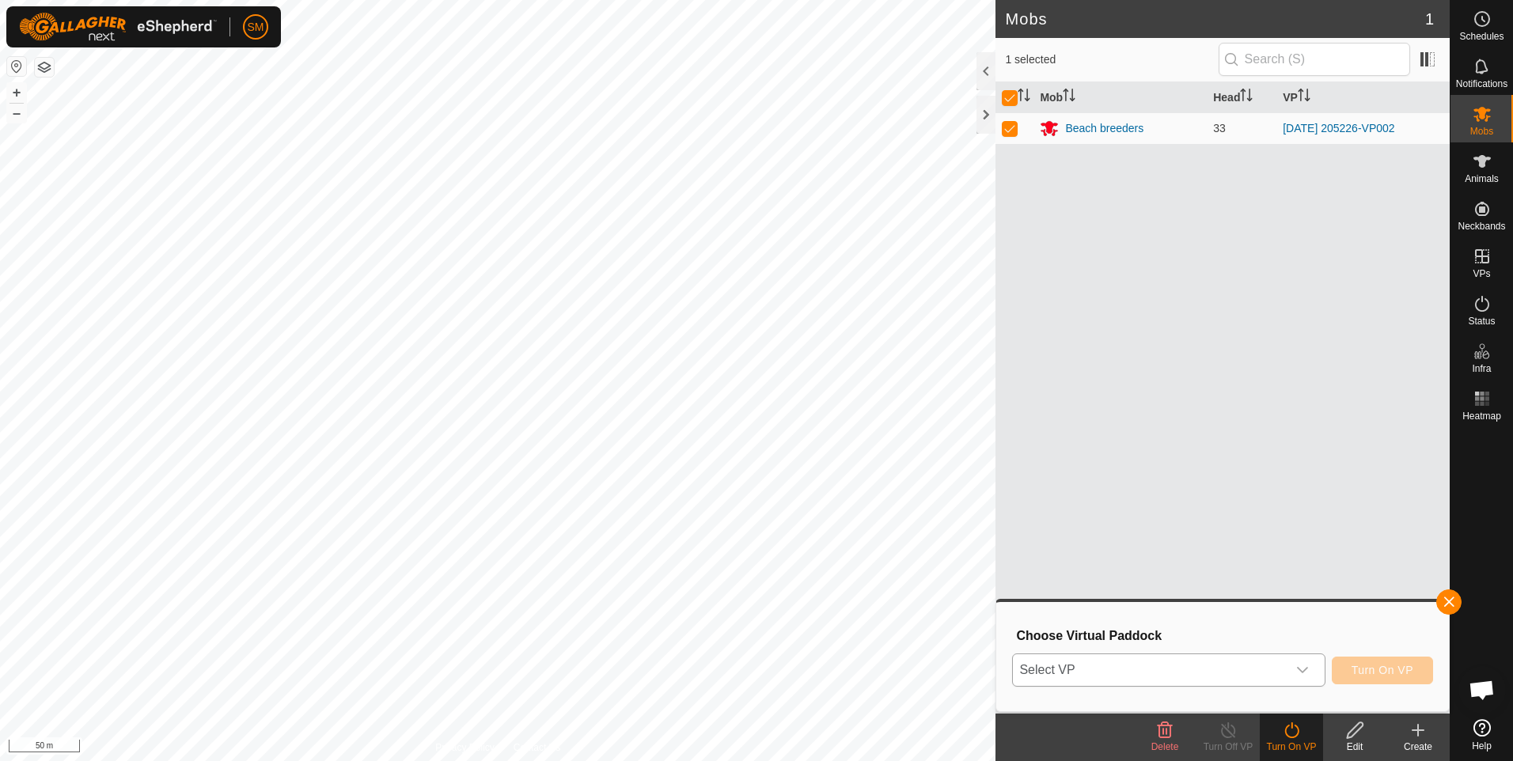
click at [1308, 670] on icon "dropdown trigger" at bounding box center [1302, 670] width 11 height 6
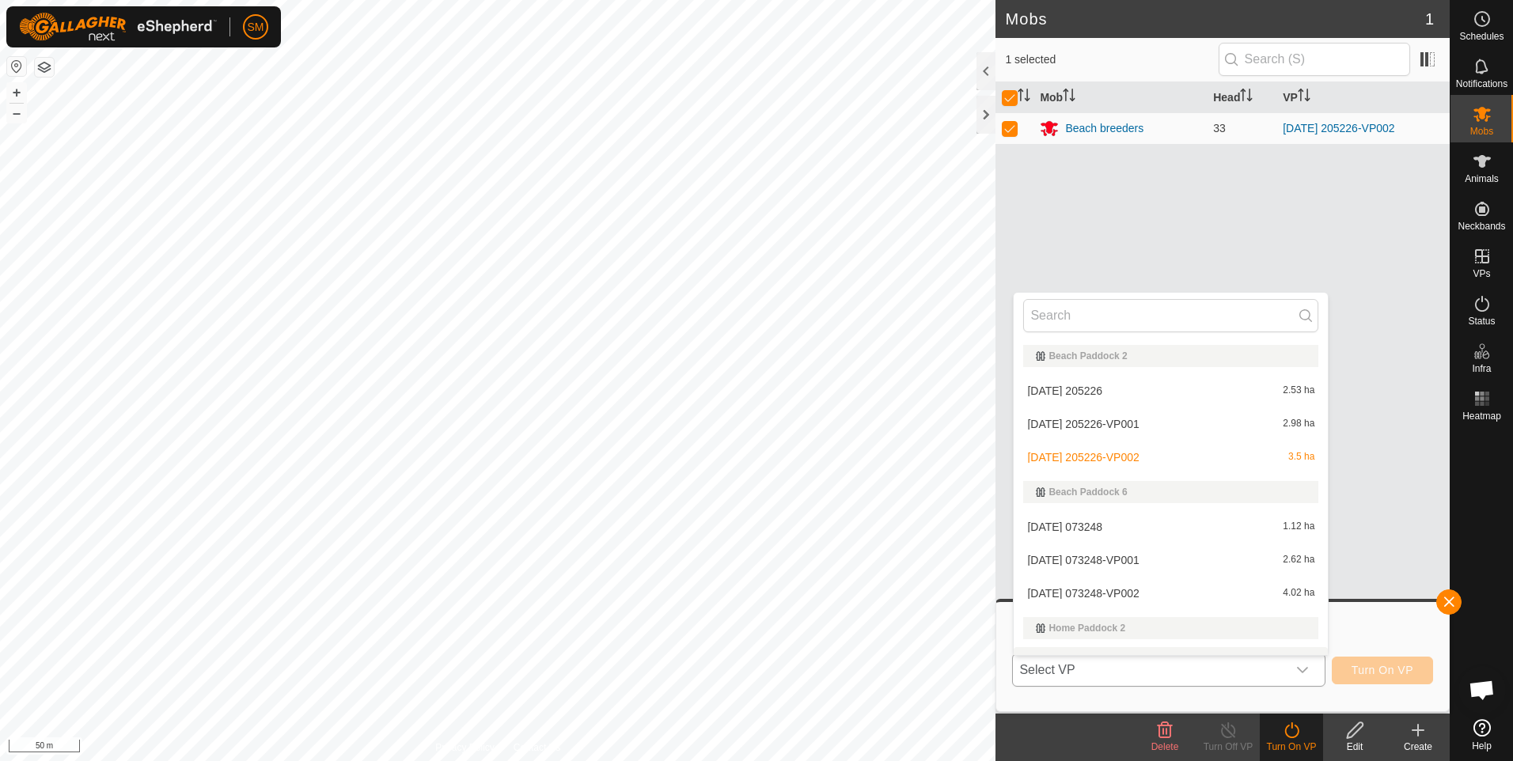
scroll to position [24, 0]
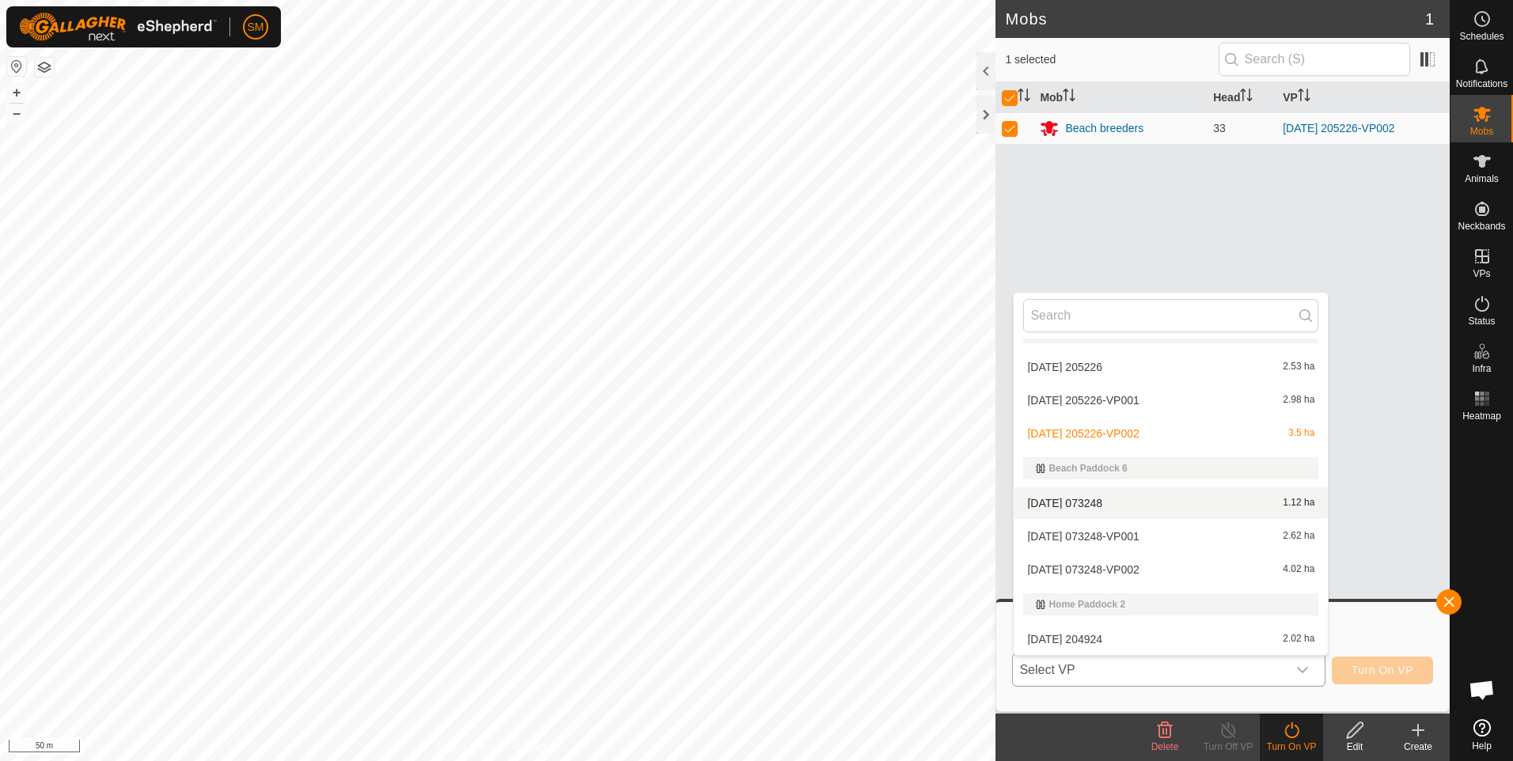
click at [1102, 505] on li "[DATE] 073248 1.12 ha" at bounding box center [1171, 503] width 314 height 32
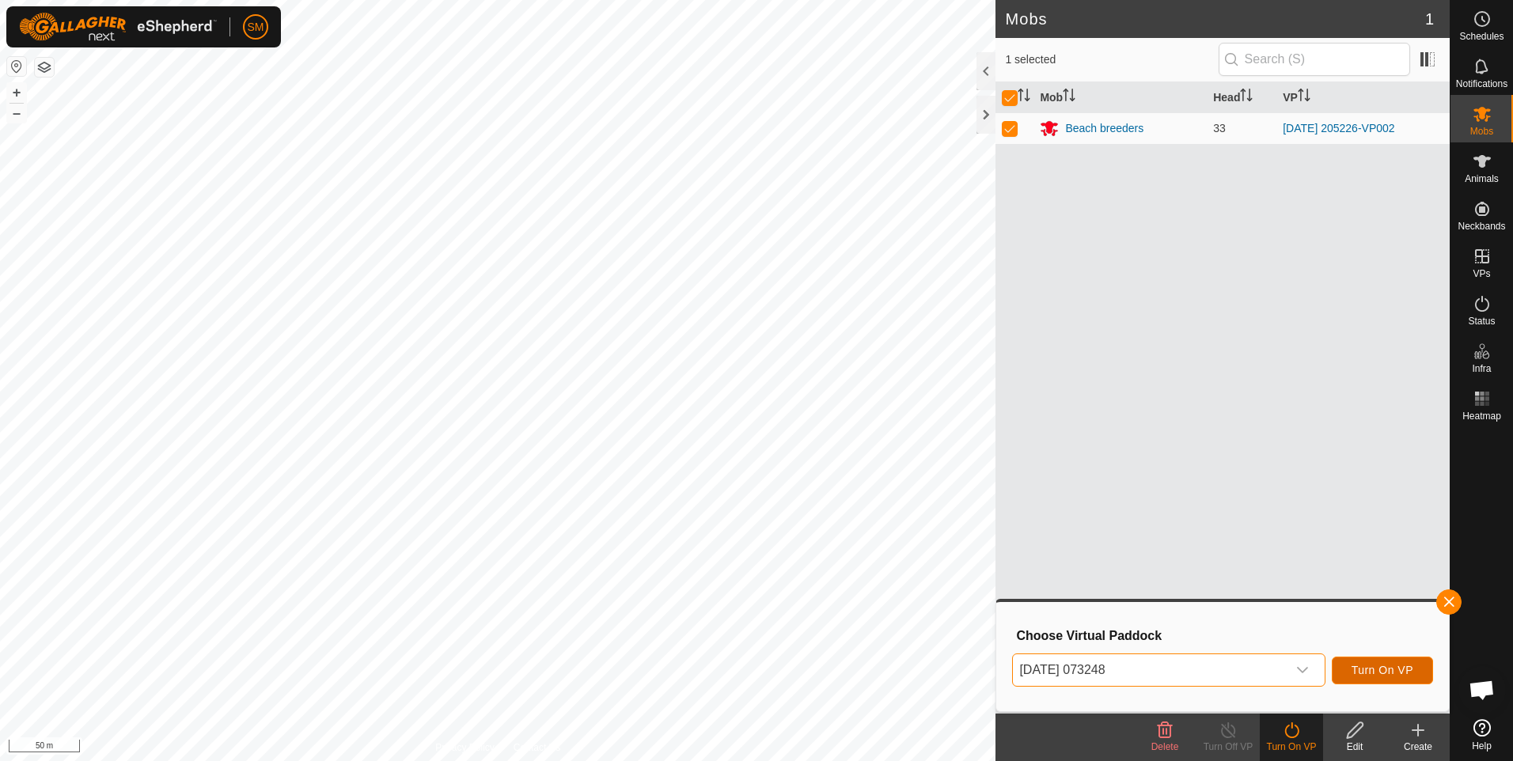
click at [1374, 673] on span "Turn On VP" at bounding box center [1382, 670] width 62 height 13
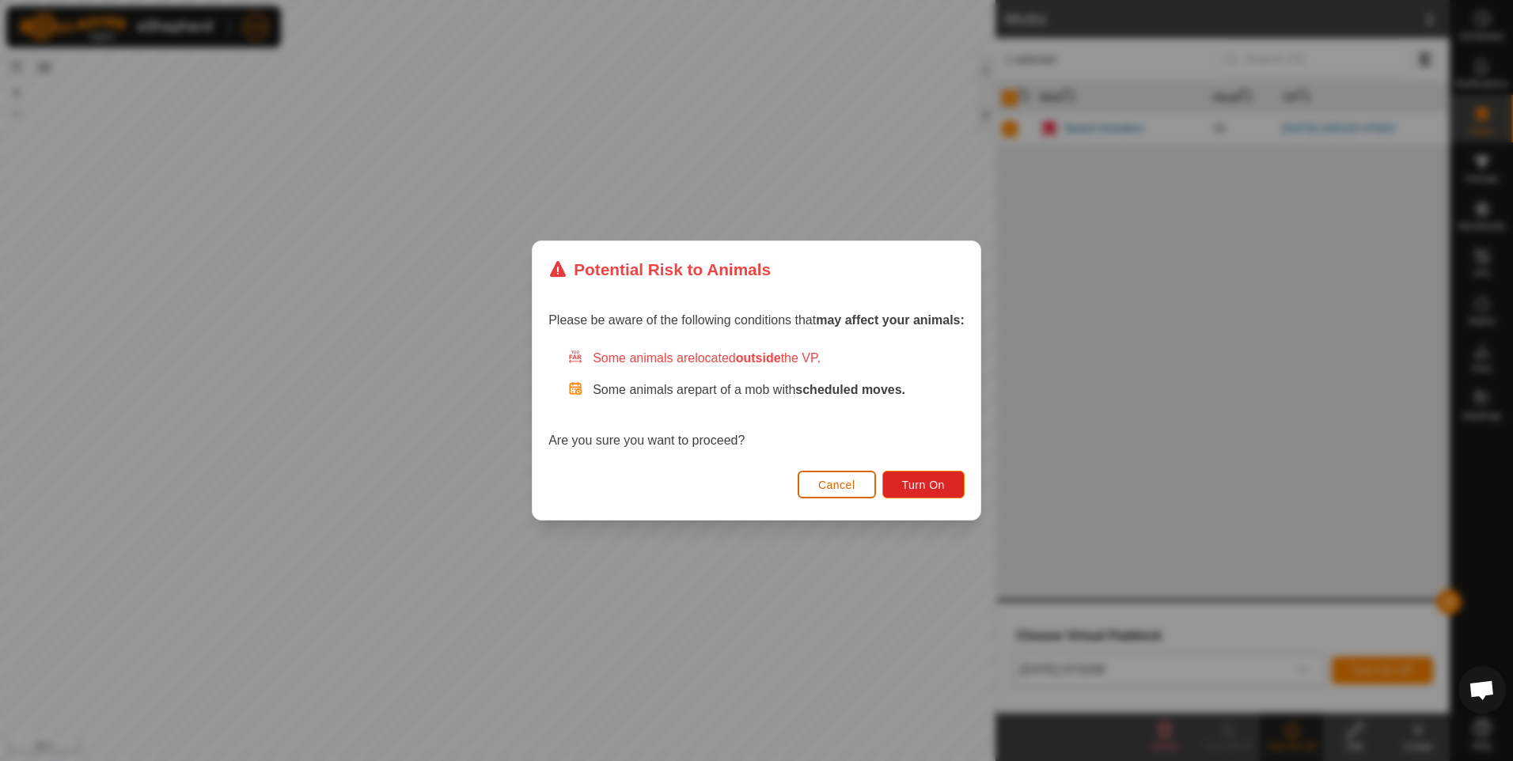
click at [839, 489] on span "Cancel" at bounding box center [836, 485] width 37 height 13
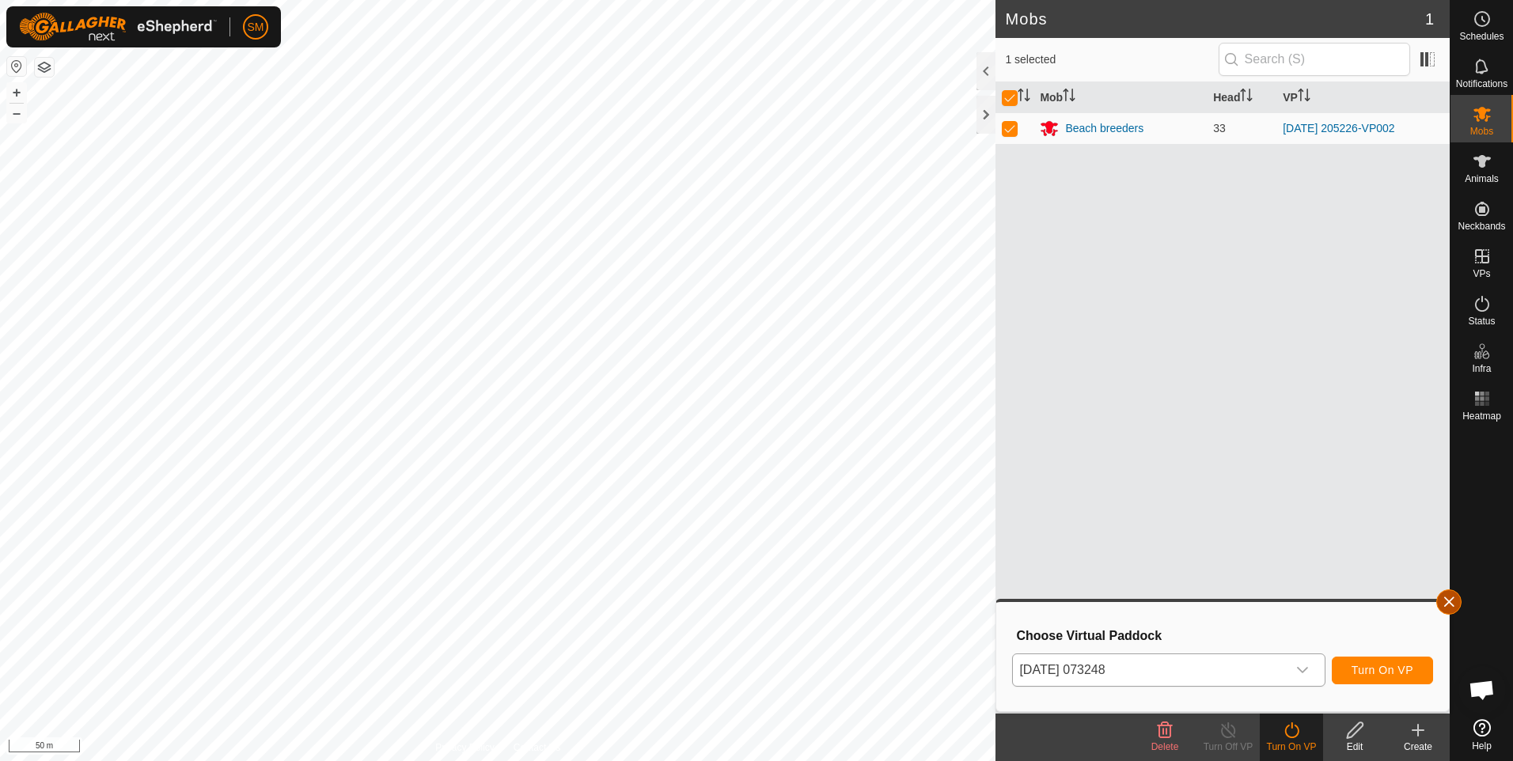
click at [1446, 592] on button "button" at bounding box center [1448, 601] width 25 height 25
